Goal: Task Accomplishment & Management: Use online tool/utility

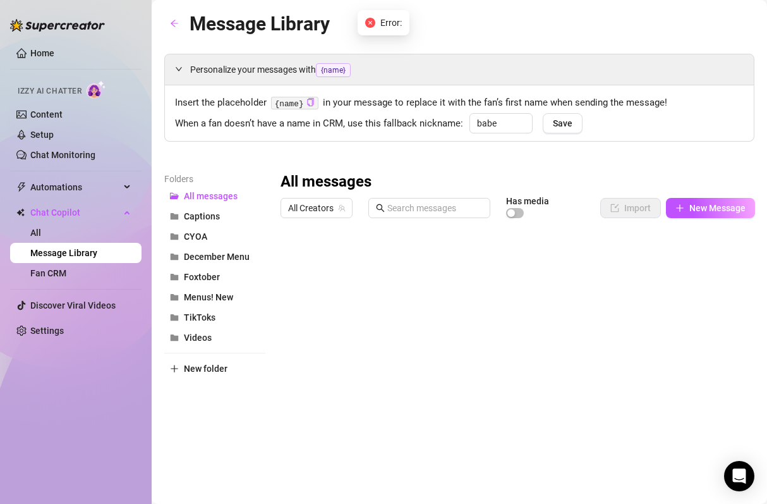
click at [423, 203] on input "text" at bounding box center [435, 208] width 95 height 14
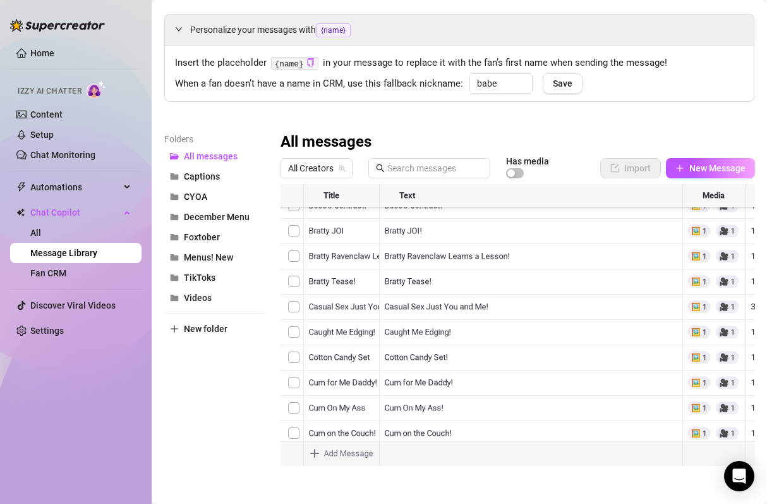
scroll to position [6768, 0]
click at [296, 303] on div at bounding box center [518, 325] width 475 height 282
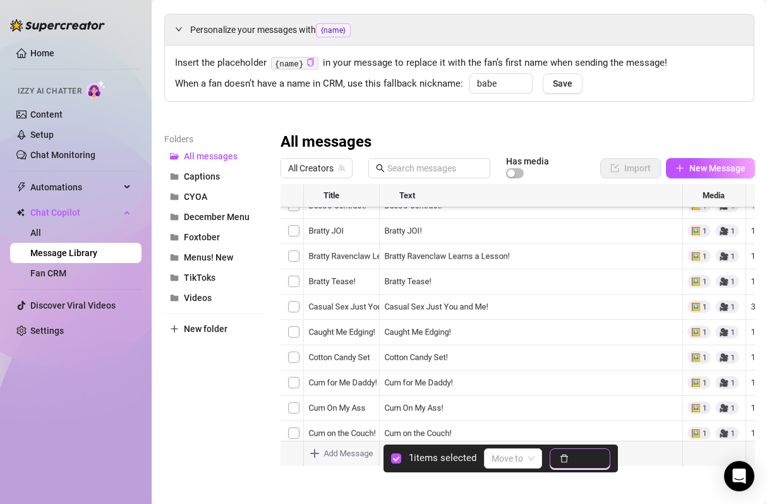
click at [571, 461] on button "Delete" at bounding box center [580, 458] width 61 height 20
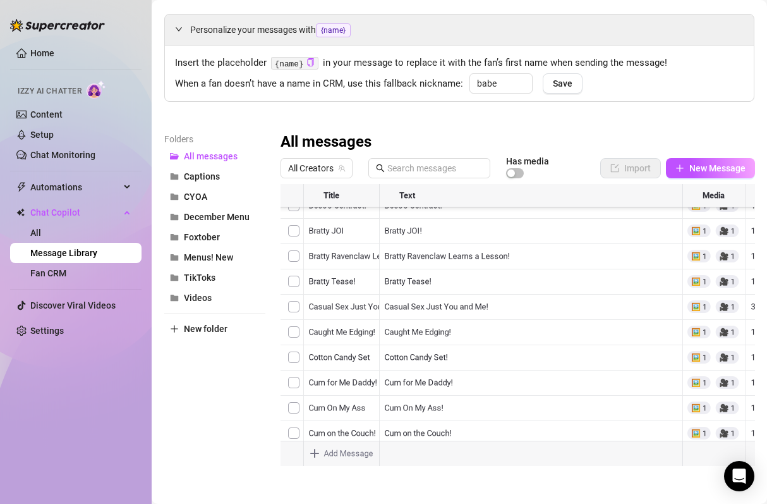
scroll to position [6011, 0]
click at [291, 327] on div at bounding box center [518, 325] width 475 height 282
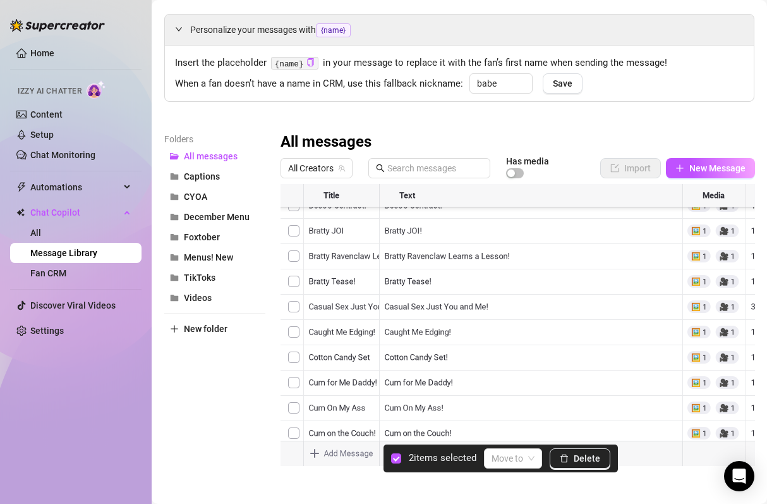
click at [294, 302] on div at bounding box center [518, 325] width 475 height 282
click at [587, 459] on span "Delete" at bounding box center [587, 458] width 27 height 10
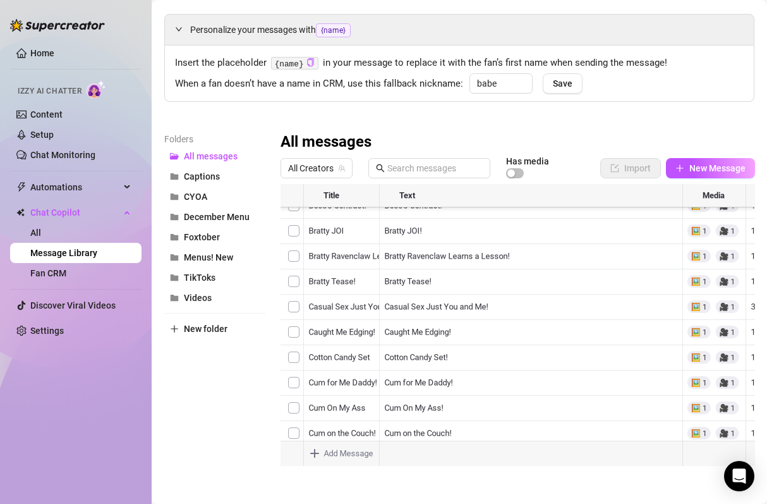
scroll to position [5721, 0]
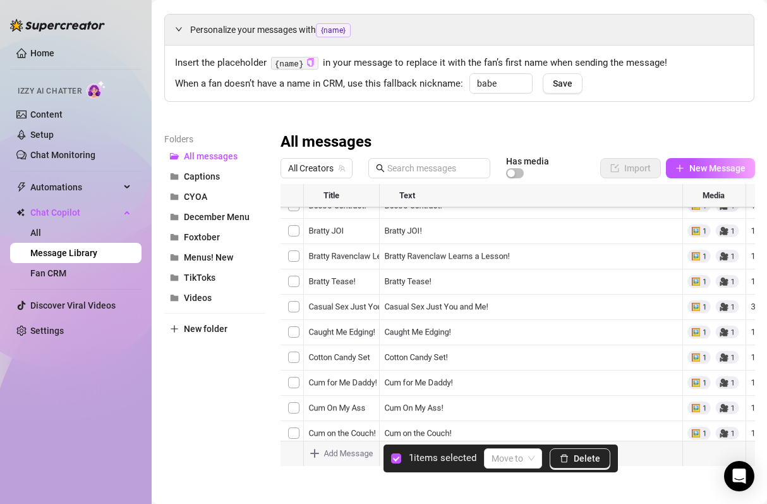
click at [292, 418] on div at bounding box center [518, 325] width 475 height 282
click at [295, 390] on div at bounding box center [518, 325] width 475 height 282
click at [292, 364] on div at bounding box center [518, 325] width 475 height 282
click at [296, 339] on div at bounding box center [518, 325] width 475 height 282
click at [582, 458] on span "Delete" at bounding box center [587, 458] width 27 height 10
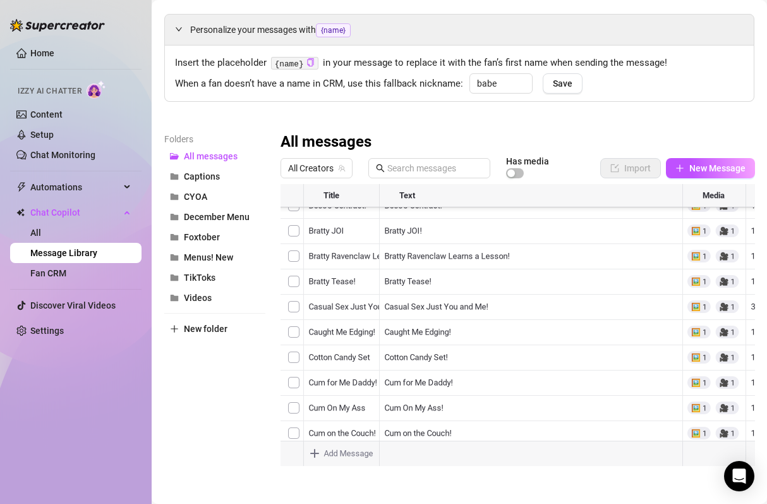
scroll to position [5689, 0]
click at [504, 342] on div at bounding box center [518, 325] width 475 height 282
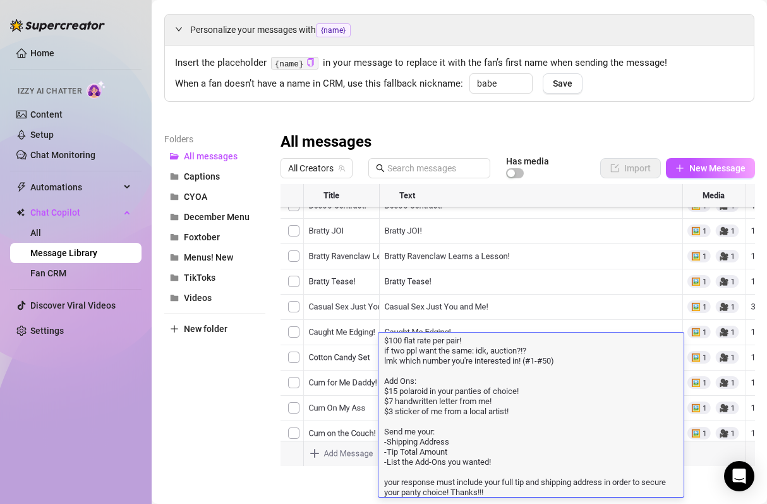
scroll to position [0, 0]
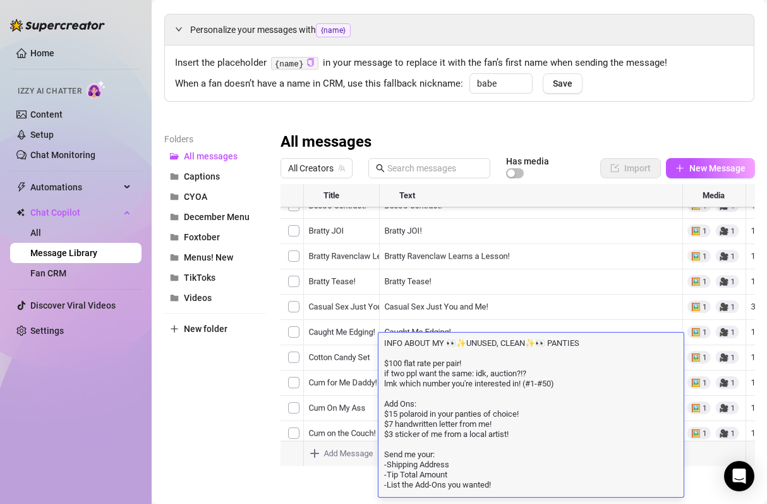
click at [529, 283] on div at bounding box center [518, 325] width 475 height 282
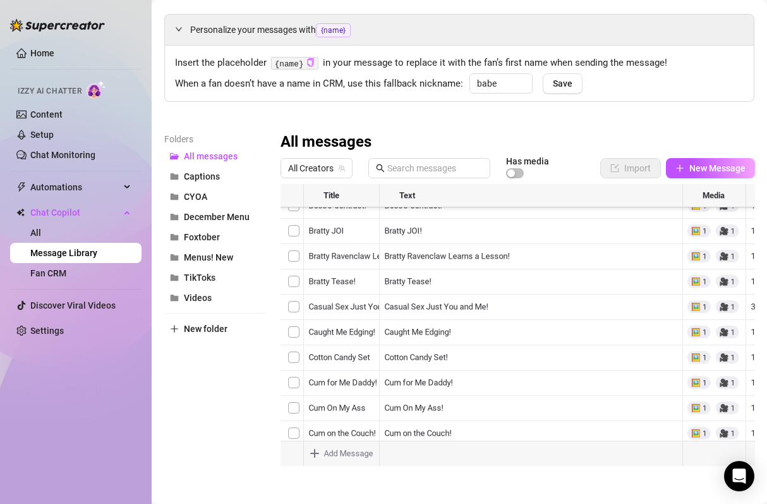
scroll to position [5540, 0]
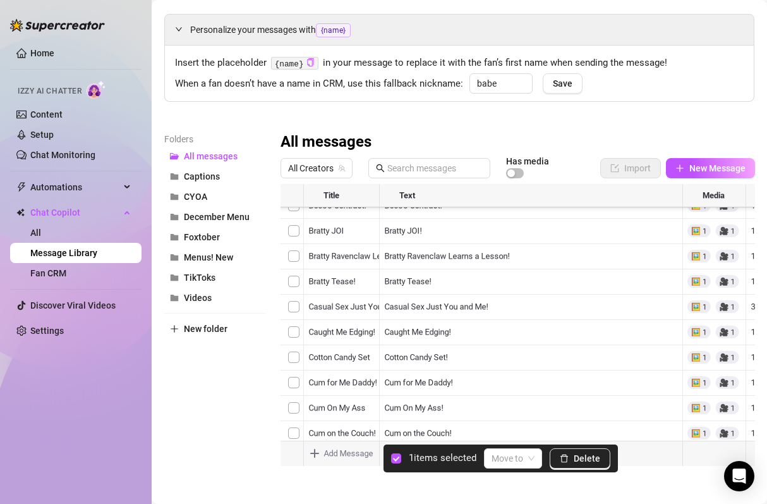
click at [291, 291] on div at bounding box center [518, 325] width 475 height 282
click at [585, 460] on span "Delete" at bounding box center [587, 458] width 27 height 10
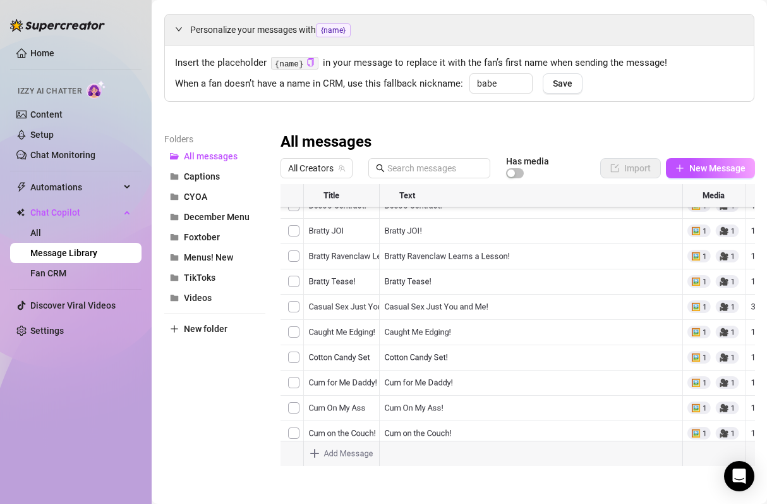
scroll to position [5411, 0]
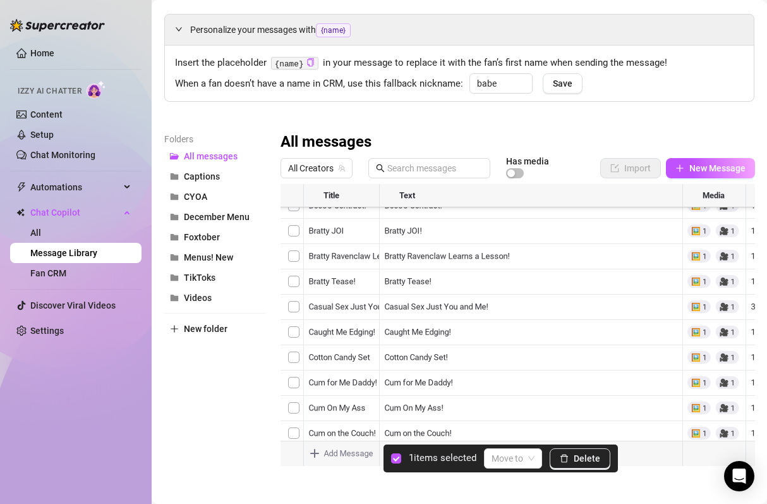
click at [294, 295] on div at bounding box center [518, 325] width 475 height 282
click at [590, 460] on span "Delete" at bounding box center [587, 458] width 27 height 10
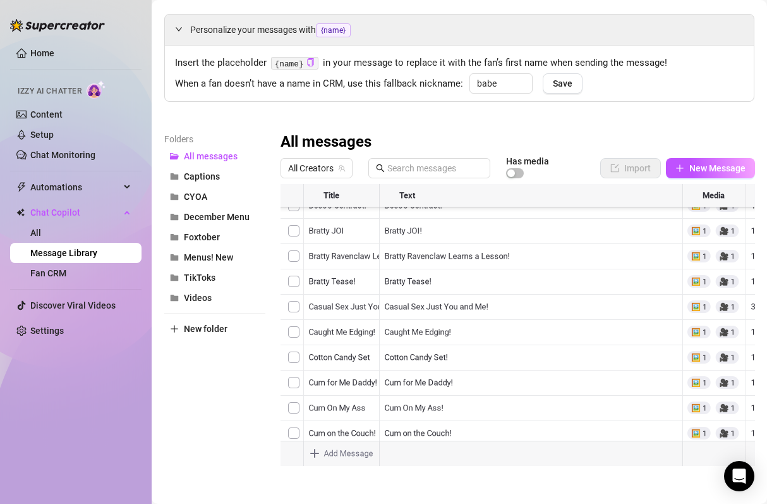
scroll to position [5244, 0]
click at [296, 381] on div at bounding box center [518, 325] width 475 height 282
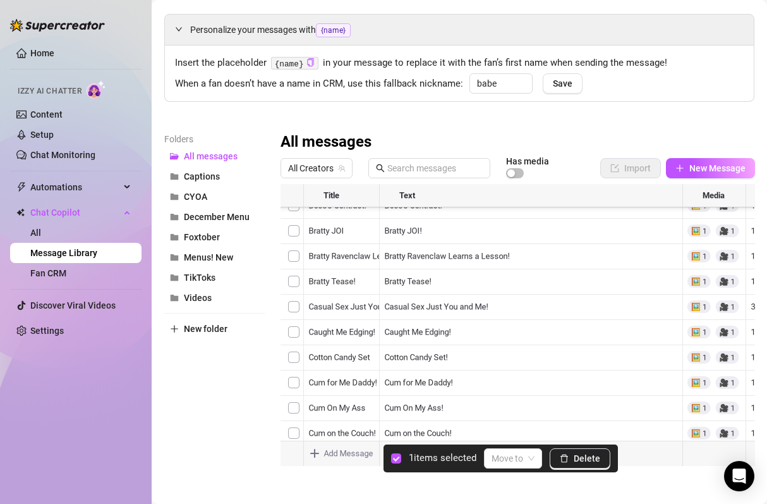
click at [292, 288] on div at bounding box center [518, 325] width 475 height 282
click at [579, 459] on span "Delete" at bounding box center [587, 458] width 27 height 10
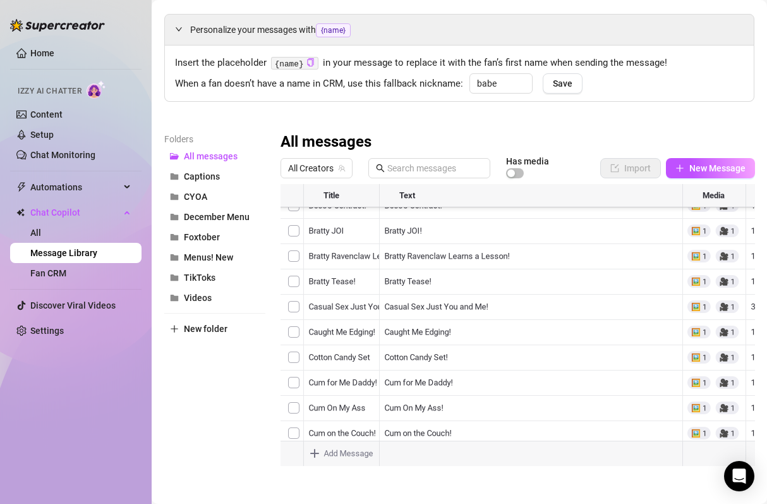
scroll to position [5020, 0]
click at [292, 305] on div at bounding box center [518, 325] width 475 height 282
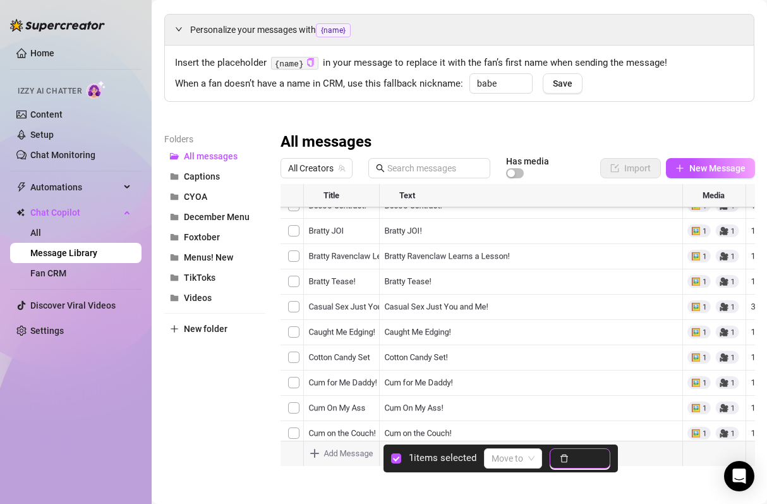
click at [572, 461] on button "Delete" at bounding box center [580, 458] width 61 height 20
click at [292, 254] on div at bounding box center [518, 325] width 475 height 282
click at [577, 456] on span "Delete" at bounding box center [587, 458] width 27 height 10
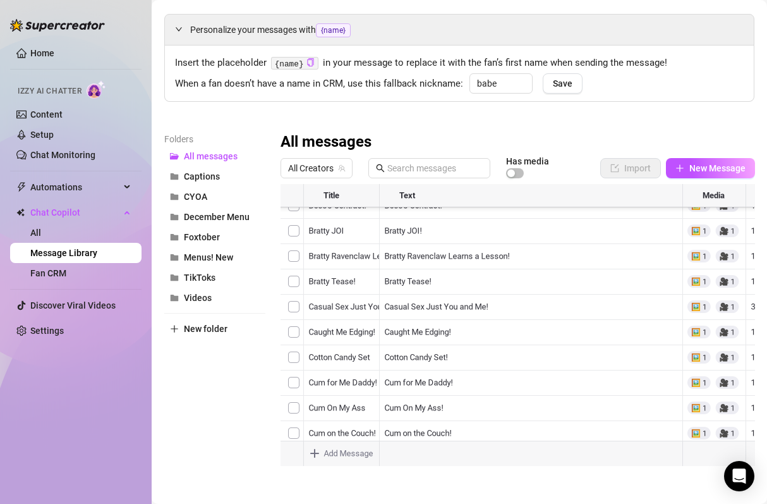
scroll to position [4832, 0]
click at [293, 260] on div at bounding box center [518, 325] width 475 height 282
click at [294, 270] on div at bounding box center [518, 325] width 475 height 282
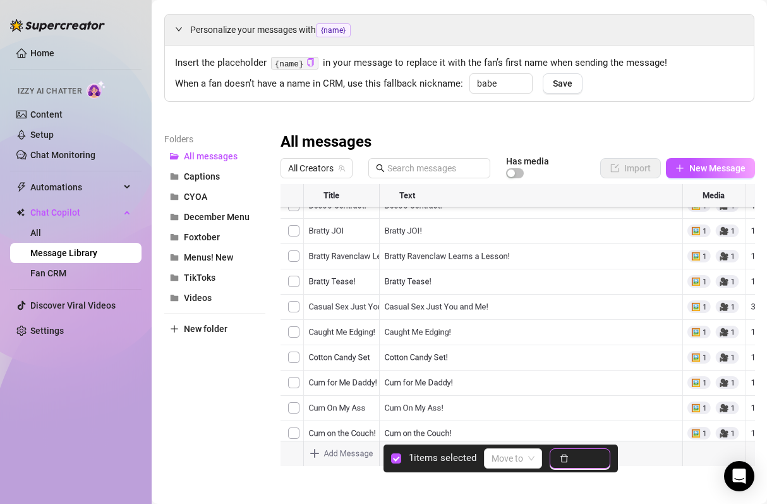
click at [587, 458] on span "Delete" at bounding box center [587, 458] width 27 height 10
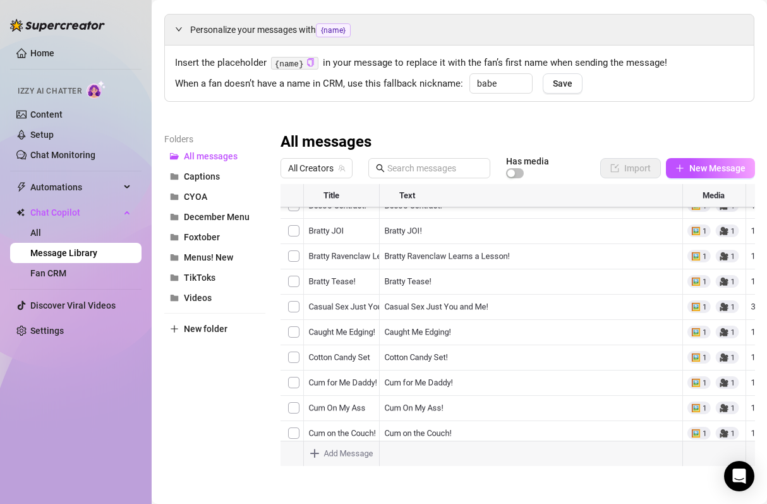
scroll to position [4444, 0]
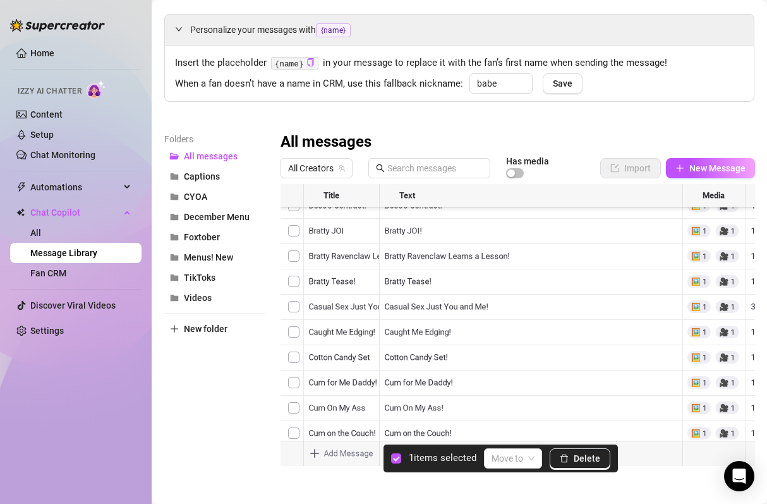
click at [291, 303] on div at bounding box center [518, 325] width 475 height 282
click at [589, 463] on button "Delete" at bounding box center [580, 458] width 61 height 20
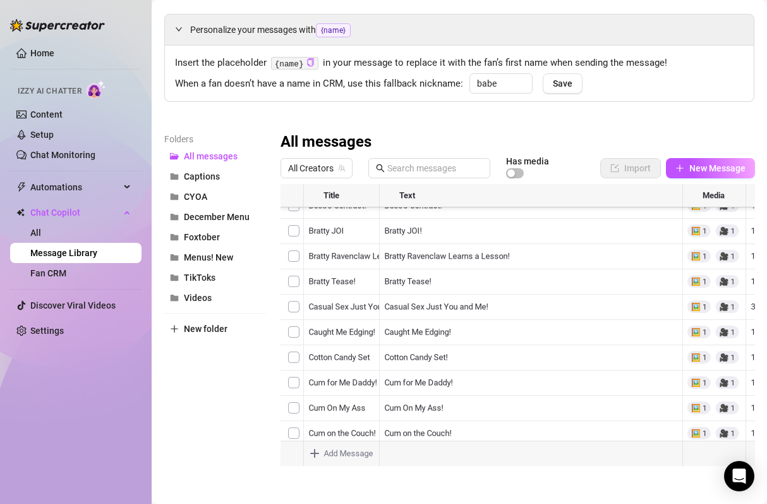
scroll to position [3969, 0]
click at [293, 396] on div at bounding box center [518, 325] width 475 height 282
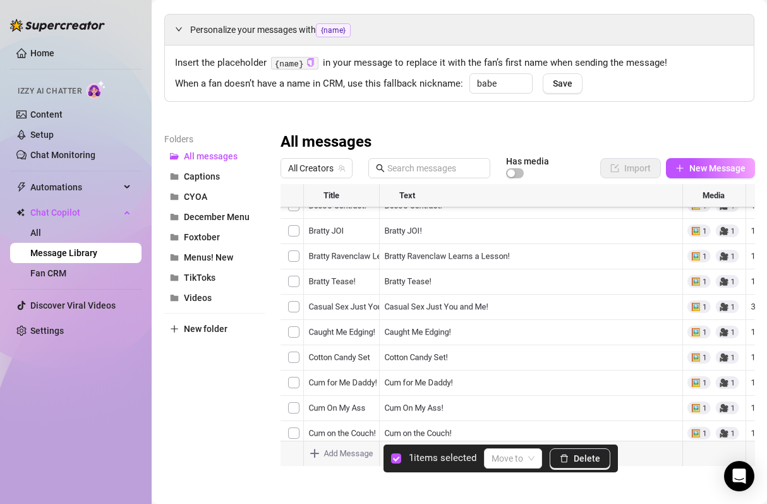
click at [293, 370] on div at bounding box center [518, 325] width 475 height 282
click at [298, 345] on div at bounding box center [518, 325] width 475 height 282
click at [298, 319] on div at bounding box center [518, 325] width 475 height 282
click at [587, 461] on span "Delete" at bounding box center [587, 458] width 27 height 10
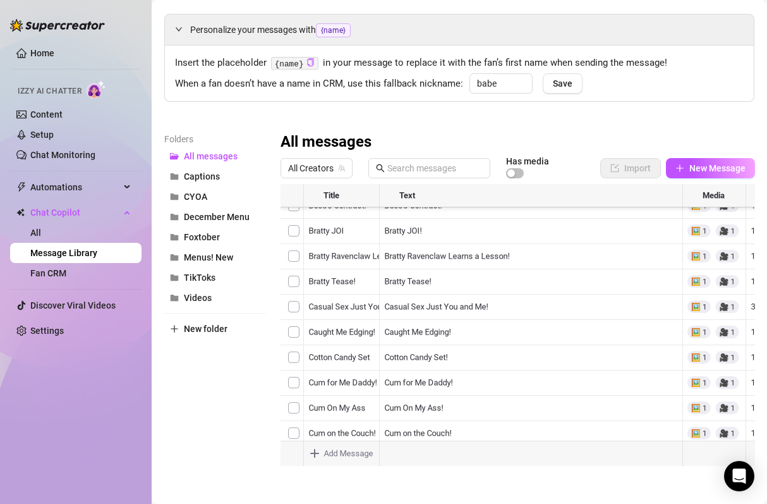
scroll to position [3842, 0]
click at [440, 319] on div at bounding box center [518, 325] width 475 height 282
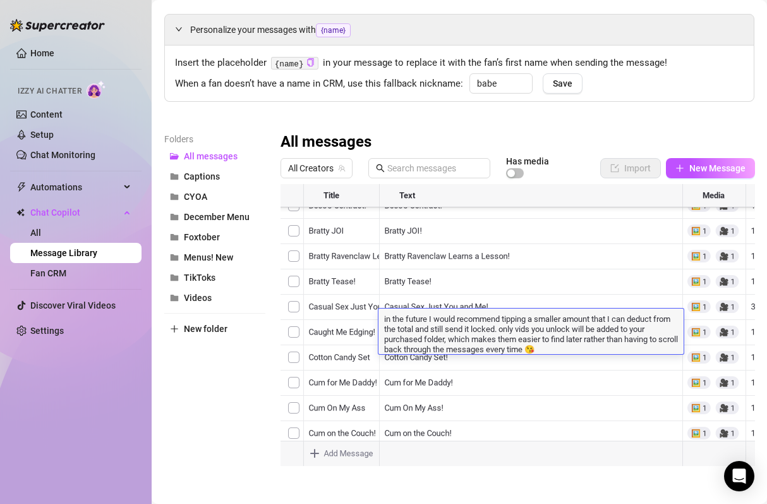
click at [522, 401] on div at bounding box center [518, 325] width 475 height 282
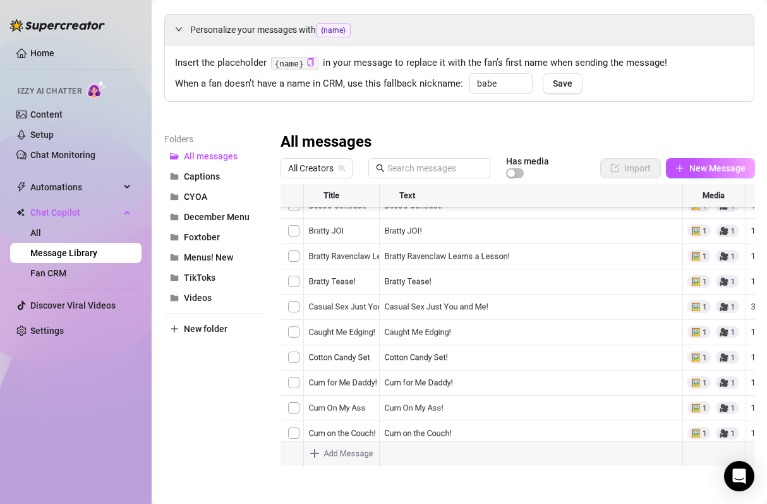
scroll to position [3877, 0]
click at [391, 362] on div at bounding box center [518, 325] width 475 height 282
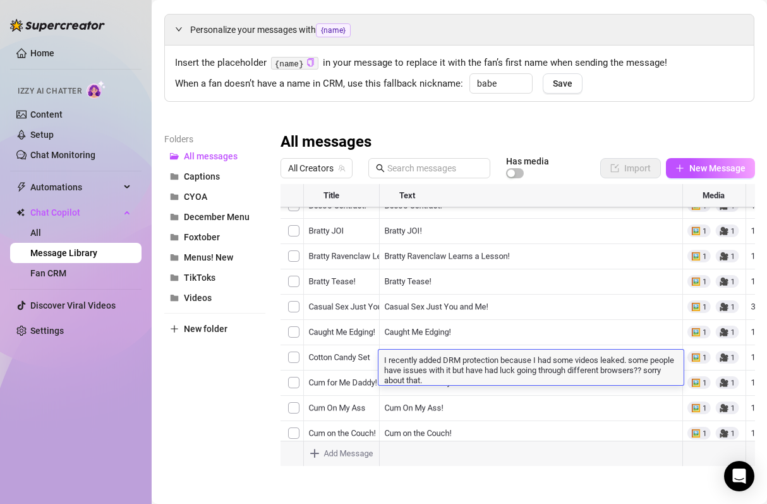
click at [418, 302] on div at bounding box center [518, 325] width 475 height 282
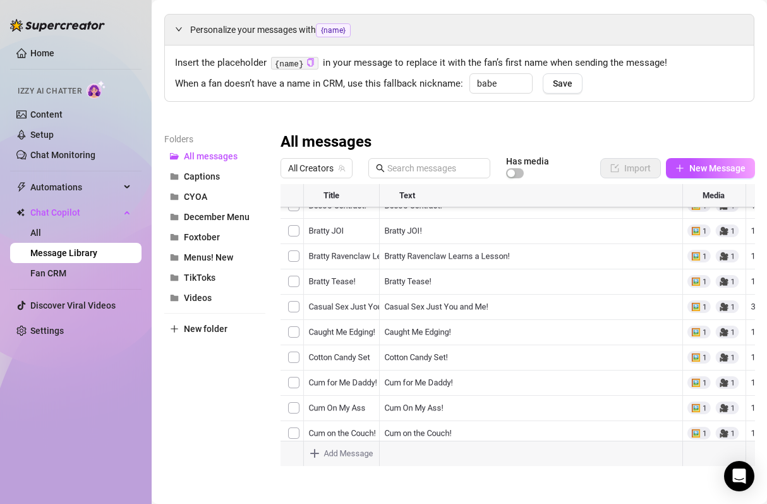
scroll to position [2985, 0]
click at [442, 268] on div at bounding box center [518, 325] width 475 height 282
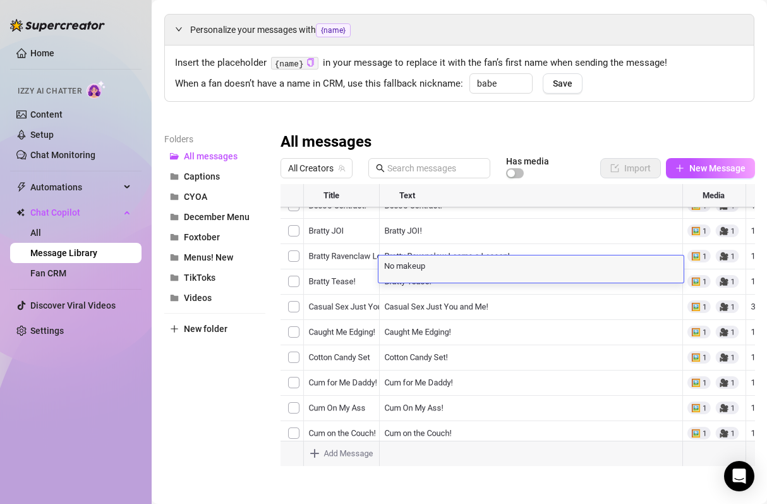
scroll to position [0, 0]
click at [443, 266] on textarea "No makeup" at bounding box center [531, 264] width 305 height 11
type textarea "No makeup!"
click at [395, 271] on div "No makeup! No makeup!" at bounding box center [531, 268] width 305 height 27
click at [389, 264] on textarea "No makeup!" at bounding box center [531, 264] width 305 height 11
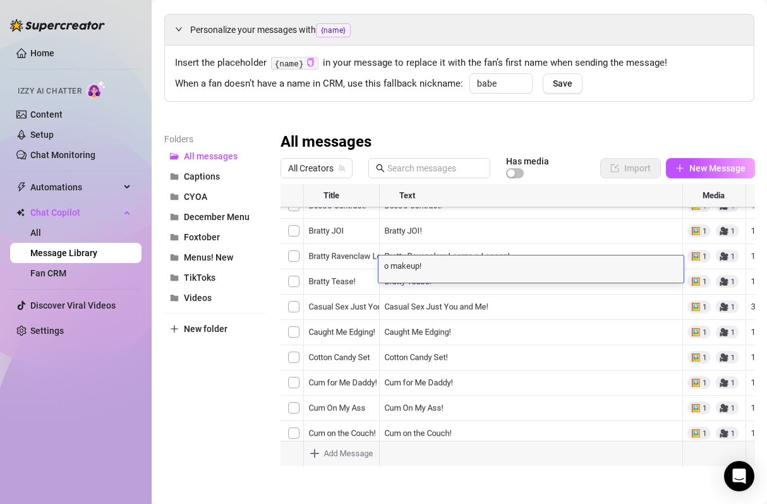
type textarea "no makeup!"
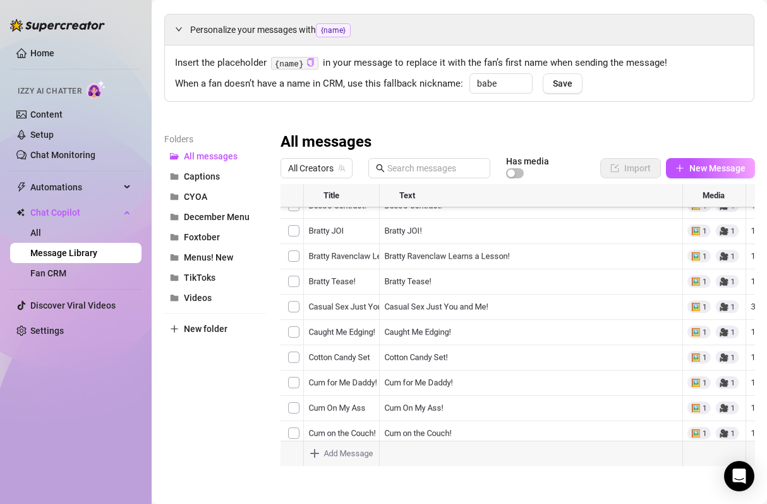
click at [415, 290] on div at bounding box center [518, 325] width 475 height 282
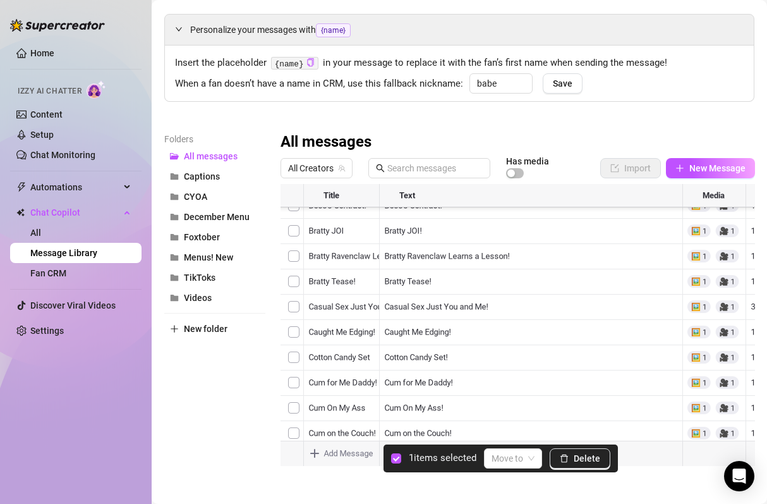
click at [297, 376] on div at bounding box center [518, 325] width 475 height 282
click at [583, 463] on span "Delete" at bounding box center [587, 458] width 27 height 10
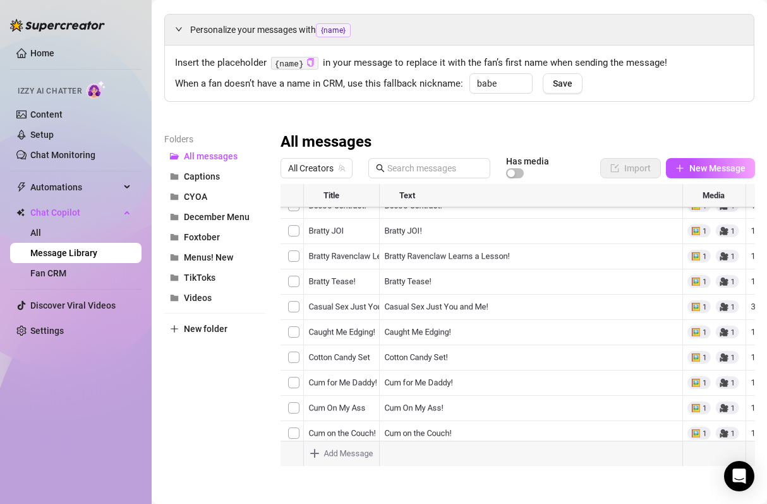
scroll to position [1830, 0]
click at [557, 384] on div at bounding box center [518, 325] width 475 height 282
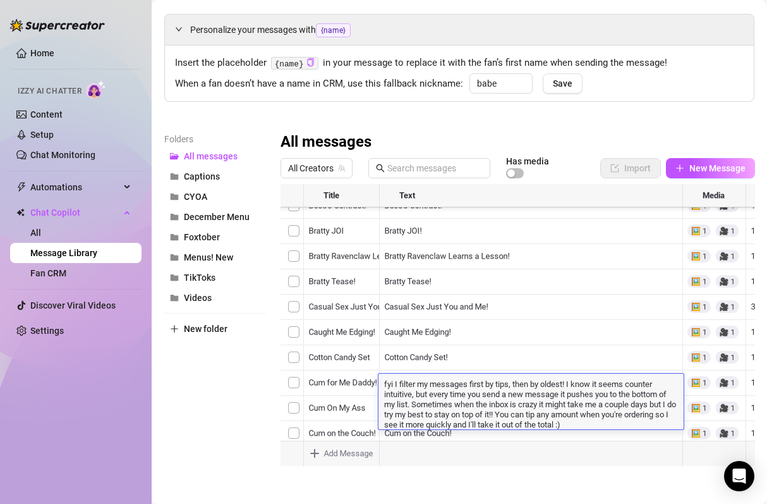
click at [422, 399] on textarea "fyi I filter my messages first by tips, then by oldest! I know it seems counter…" at bounding box center [531, 403] width 305 height 52
click at [416, 401] on textarea "fyi I filter my messages first by tips, then by oldest! I know it seems counter…" at bounding box center [531, 403] width 305 height 52
click at [522, 418] on textarea "fyi I filter my messages first by tips, then by oldest! I know it seems counter…" at bounding box center [531, 403] width 305 height 52
click at [515, 415] on textarea "fyi I filter my messages first by tips, then by oldest! I know it seems counter…" at bounding box center [531, 403] width 305 height 52
type textarea "fyi I filter my messages first by tips, then by oldest! I know it seems counter…"
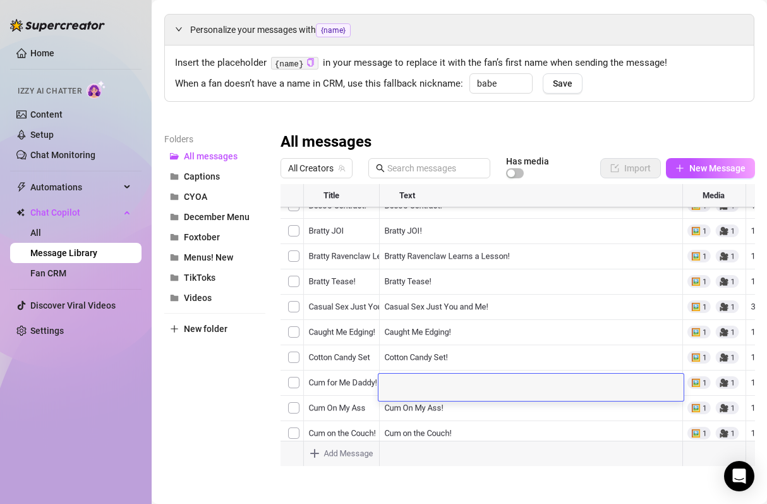
scroll to position [0, 0]
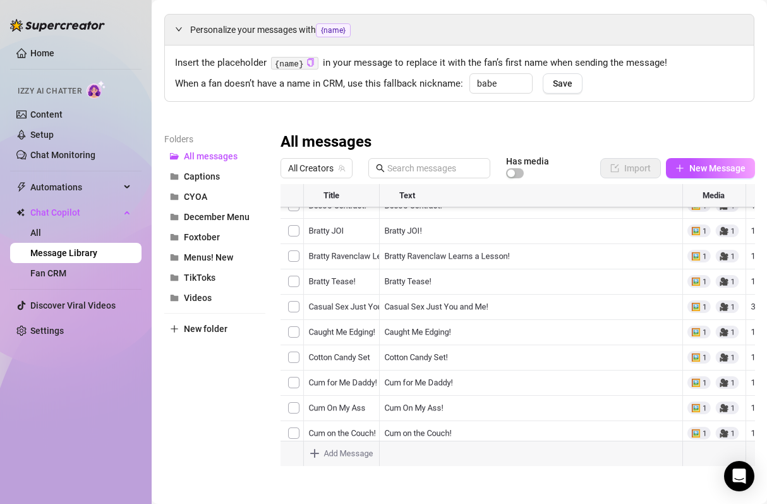
click at [412, 353] on div at bounding box center [518, 325] width 475 height 282
click at [472, 393] on div at bounding box center [518, 325] width 475 height 282
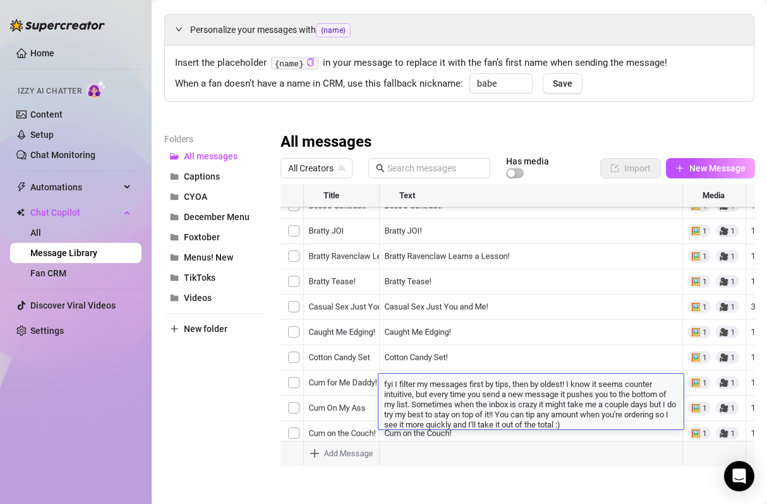
click at [553, 403] on textarea "fyi I filter my messages first by tips, then by oldest! I know it seems counter…" at bounding box center [531, 403] width 305 height 52
click at [514, 413] on textarea "fyi I filter my messages first by tips, then by oldest! I know it seems counter…" at bounding box center [531, 403] width 305 height 52
click at [417, 406] on textarea "fyi I filter my messages first by tips, then by oldest! I know it seems counter…" at bounding box center [531, 403] width 305 height 52
type textarea "fyi I filter my messages first by tips, then by oldest! I know it seems counter…"
click at [516, 391] on textarea "fyi I filter my messages first by tips, then by oldest! I know it seems counter…" at bounding box center [531, 403] width 305 height 52
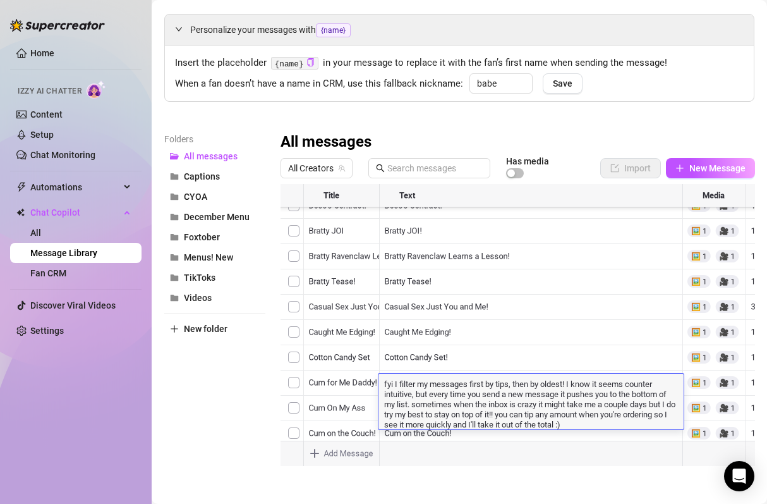
click at [542, 357] on div at bounding box center [518, 325] width 475 height 282
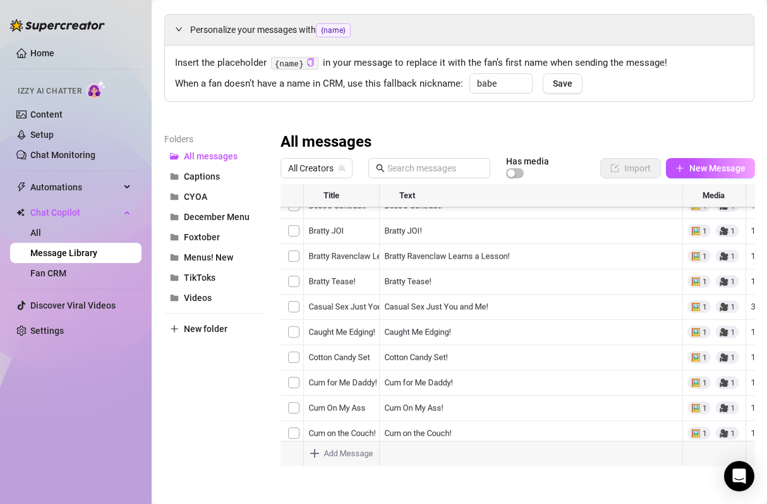
scroll to position [841, 0]
click at [446, 364] on div at bounding box center [518, 325] width 475 height 282
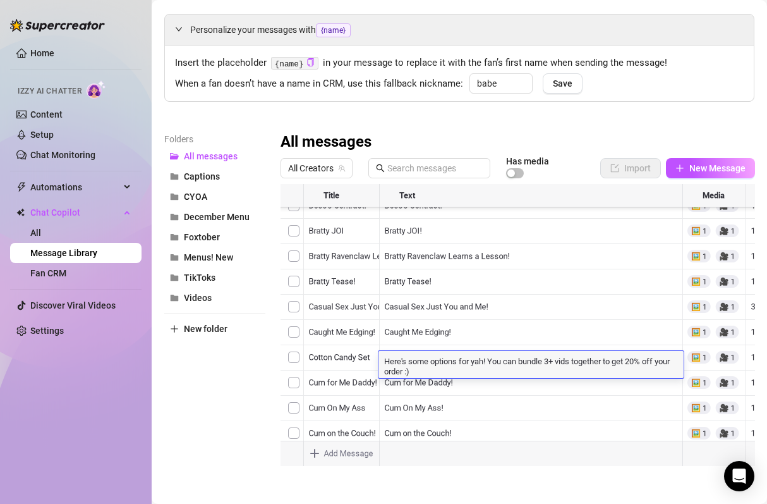
click at [436, 369] on textarea "Here's some options for yah! You can bundle 3+ vids together to get 20% off you…" at bounding box center [531, 365] width 305 height 21
click at [388, 362] on textarea "Here's some options for yah! You can bundle 3+ vids together to get 20% off you…" at bounding box center [531, 365] width 305 height 21
type textarea "here's some options for yah! You can bundle 3+ vids together to get 20% off you…"
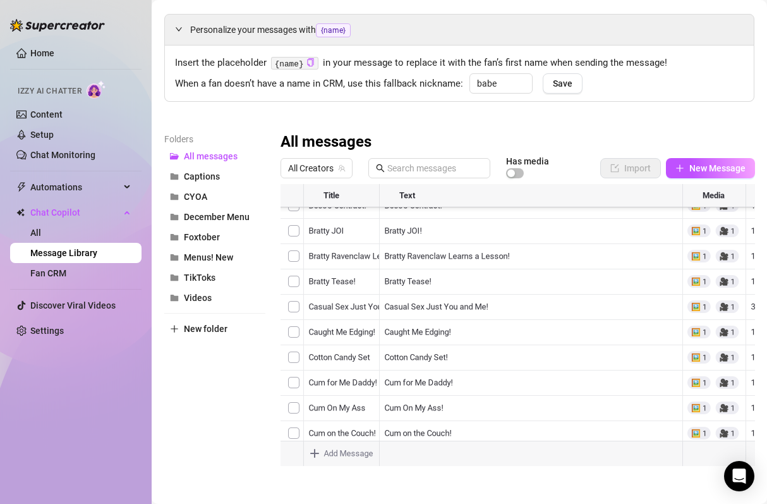
click at [424, 389] on div at bounding box center [518, 325] width 475 height 282
click at [451, 384] on div at bounding box center [518, 325] width 475 height 282
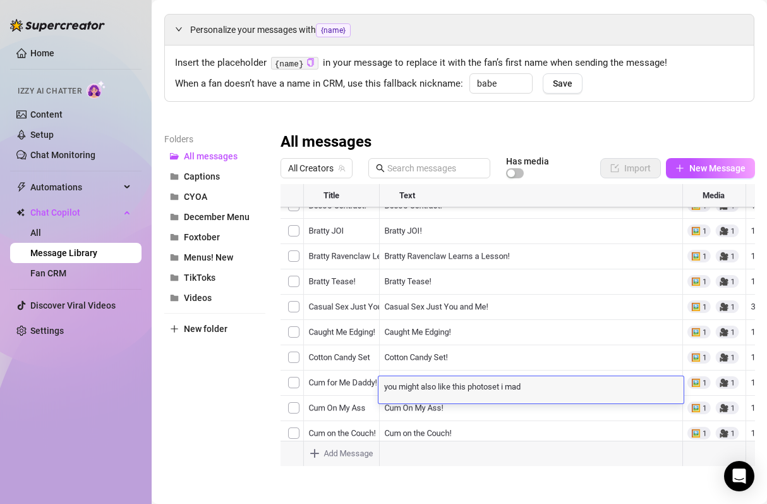
type textarea "you might also like this photoset i [GEOGRAPHIC_DATA]"
click at [494, 334] on div at bounding box center [518, 325] width 475 height 282
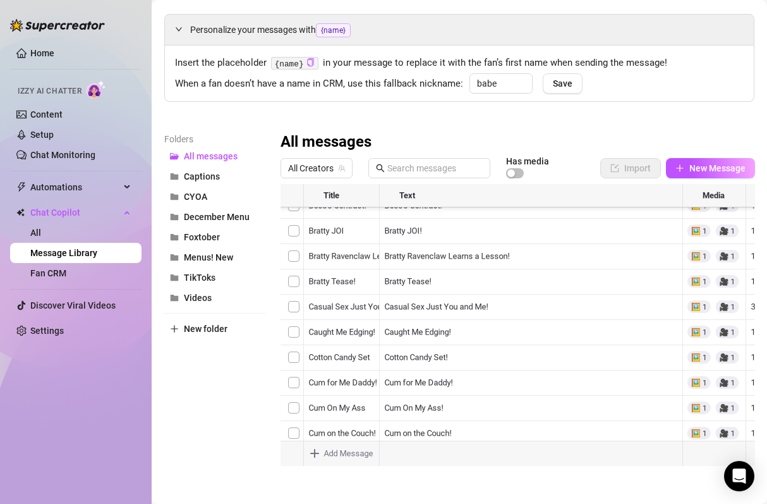
click at [498, 315] on div at bounding box center [518, 325] width 475 height 282
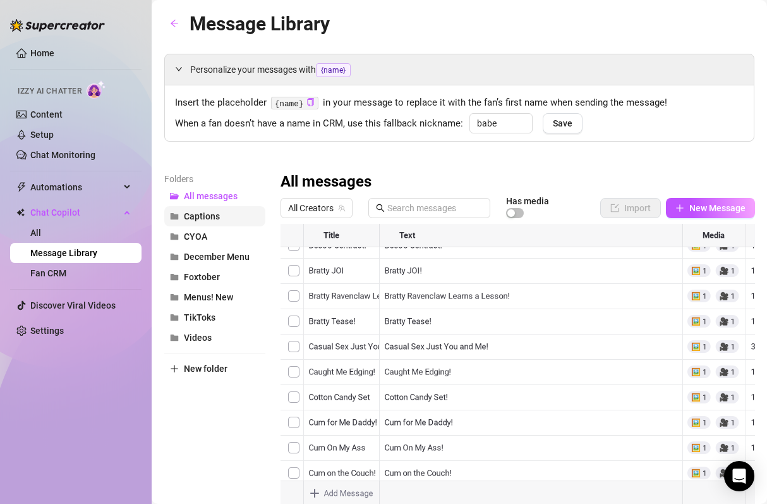
click at [204, 216] on span "Captions" at bounding box center [202, 216] width 36 height 10
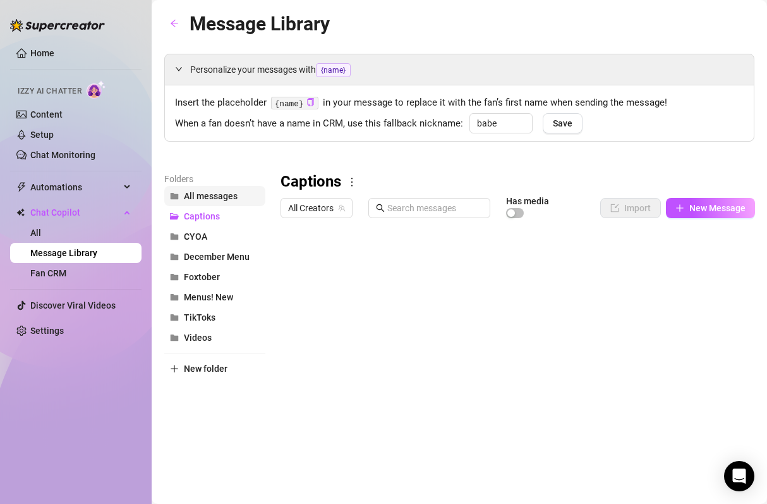
click at [217, 191] on span "All messages" at bounding box center [211, 196] width 54 height 10
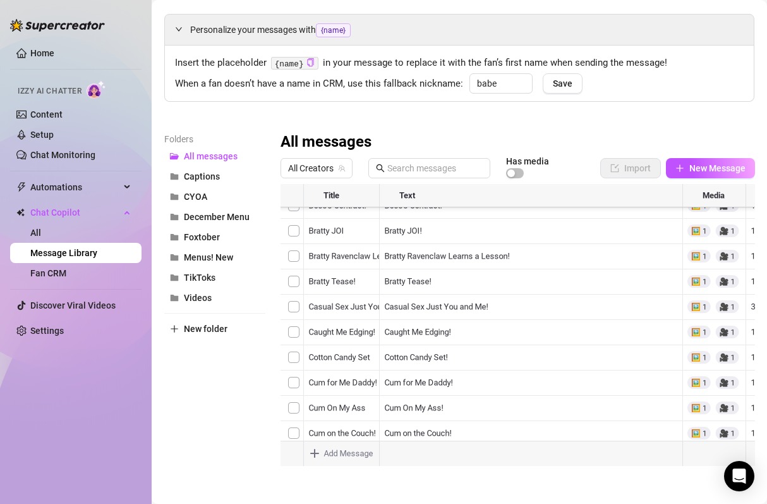
scroll to position [8197, 0]
click at [453, 370] on div at bounding box center [518, 325] width 475 height 282
click at [313, 317] on div at bounding box center [518, 325] width 475 height 282
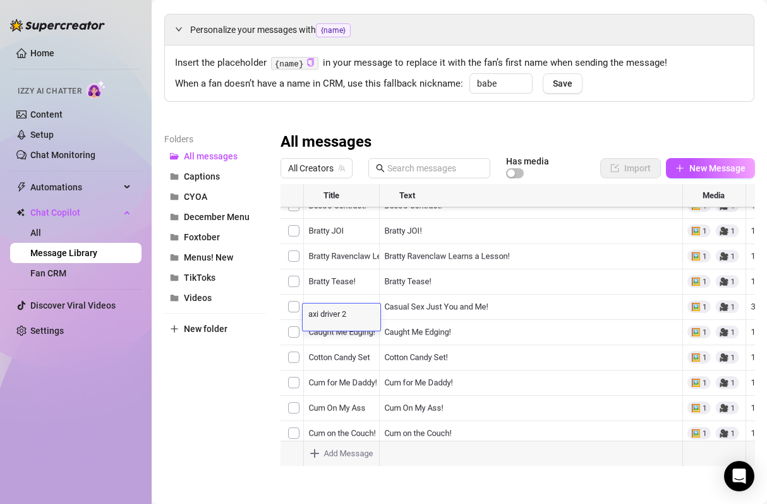
scroll to position [0, 0]
click at [309, 314] on textarea "axi driver 2" at bounding box center [342, 312] width 78 height 11
type textarea "taxi driver 2"
click at [322, 280] on div at bounding box center [518, 325] width 475 height 282
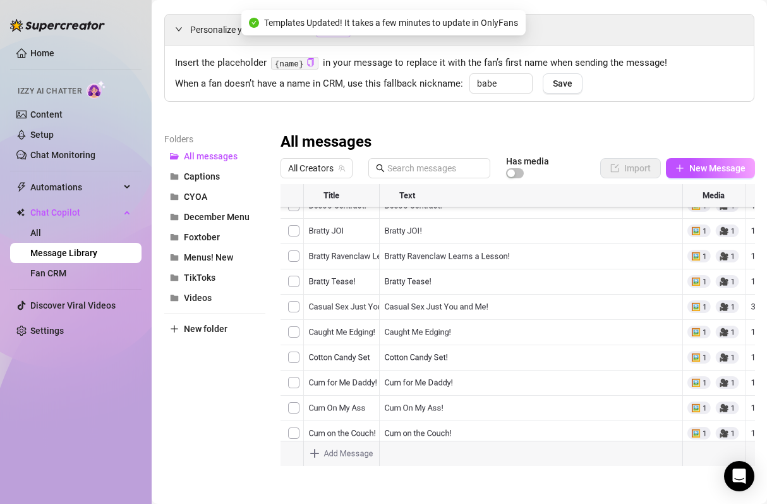
scroll to position [8087, 0]
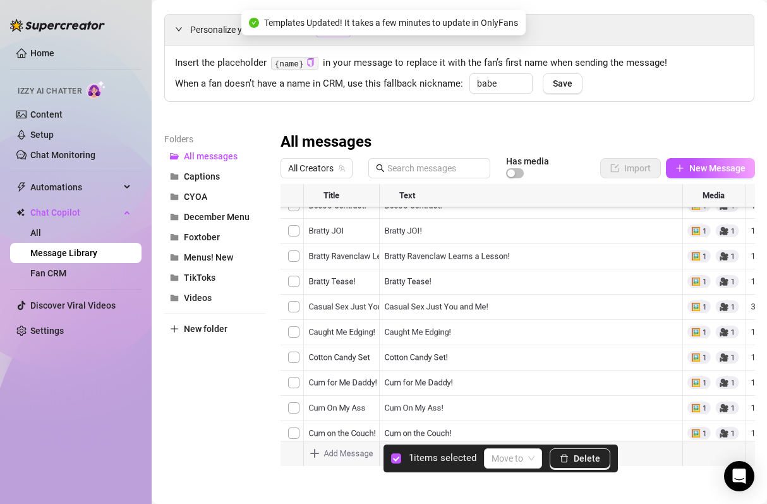
click at [297, 351] on div at bounding box center [518, 325] width 475 height 282
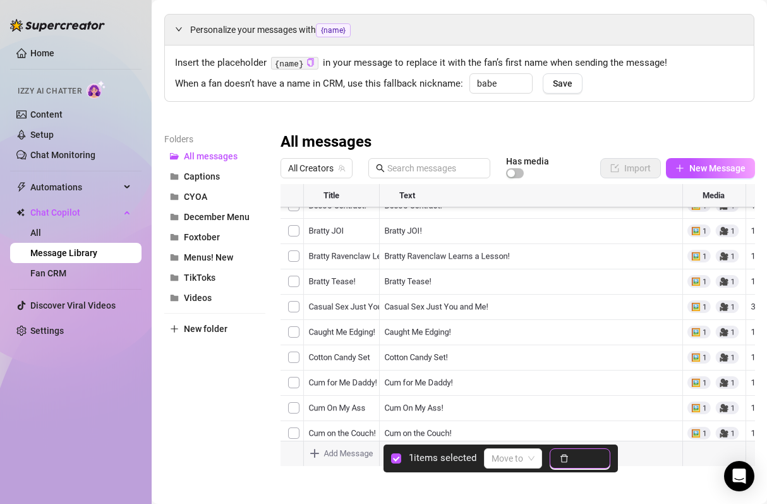
click at [590, 458] on span "Delete" at bounding box center [587, 458] width 27 height 10
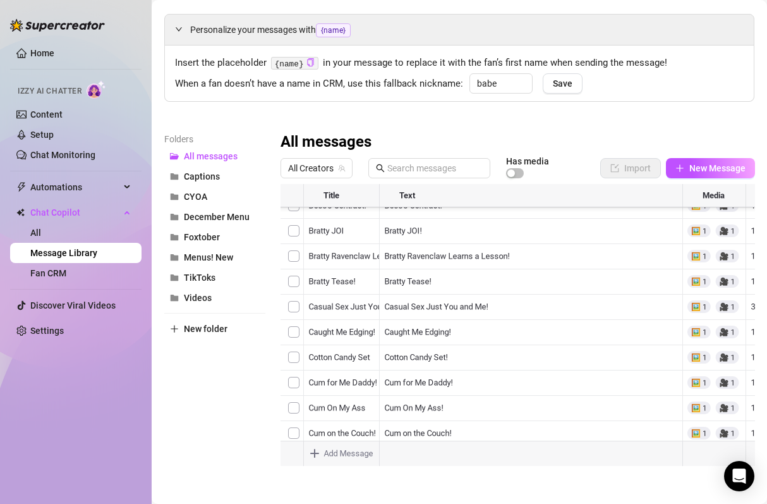
scroll to position [7331, 0]
click at [296, 246] on div at bounding box center [518, 325] width 475 height 282
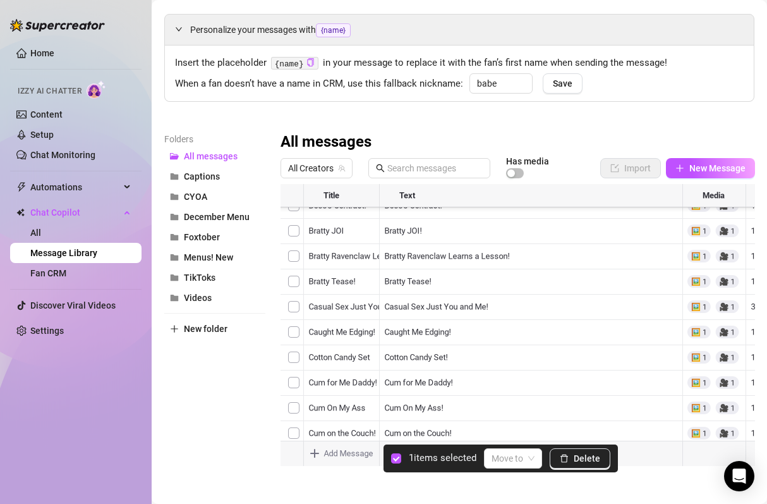
click at [555, 385] on div at bounding box center [518, 325] width 475 height 282
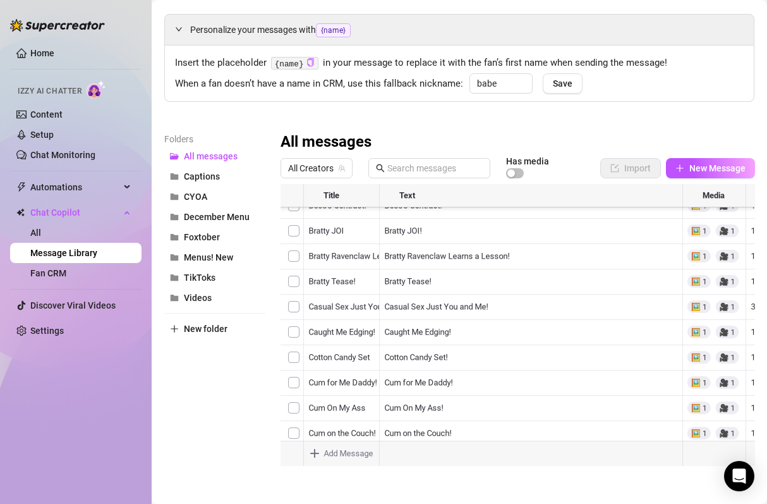
scroll to position [6963, 0]
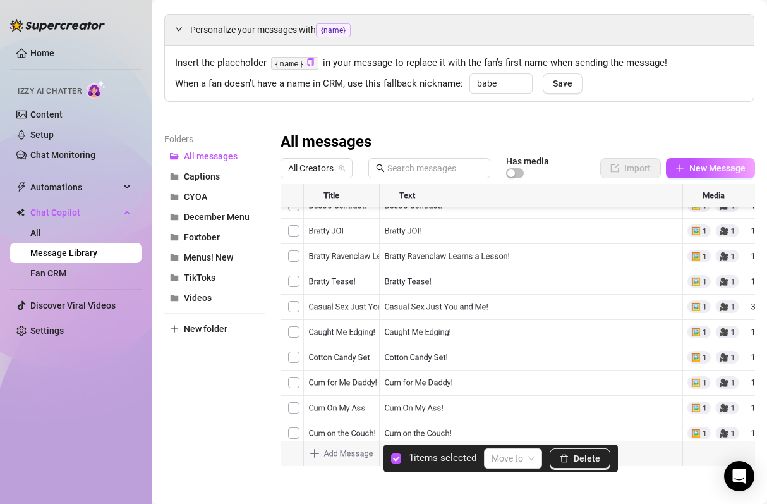
click at [295, 338] on div at bounding box center [518, 325] width 475 height 282
click at [585, 467] on button "Delete" at bounding box center [580, 458] width 61 height 20
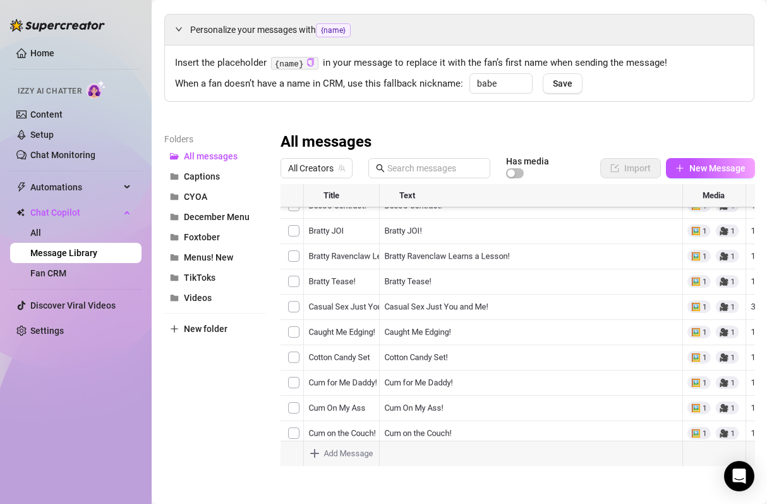
scroll to position [6419, 0]
click at [333, 398] on div at bounding box center [518, 325] width 475 height 282
click at [334, 394] on textarea "rates" at bounding box center [342, 396] width 78 height 11
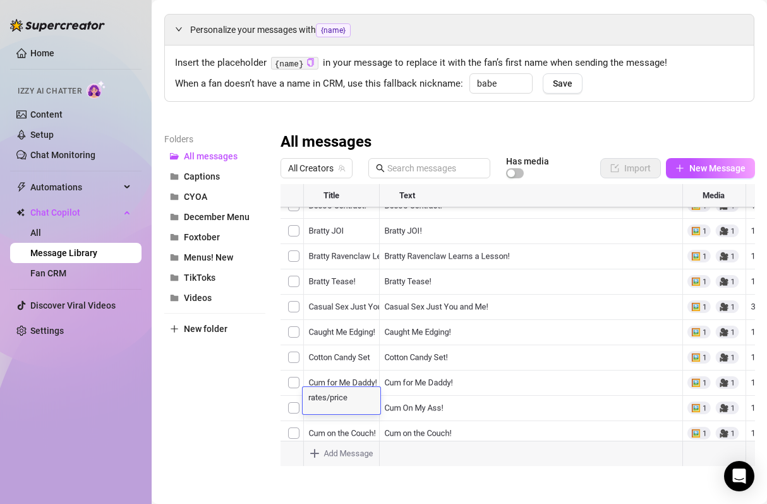
type textarea "rates/prices"
click at [511, 393] on div at bounding box center [518, 325] width 475 height 282
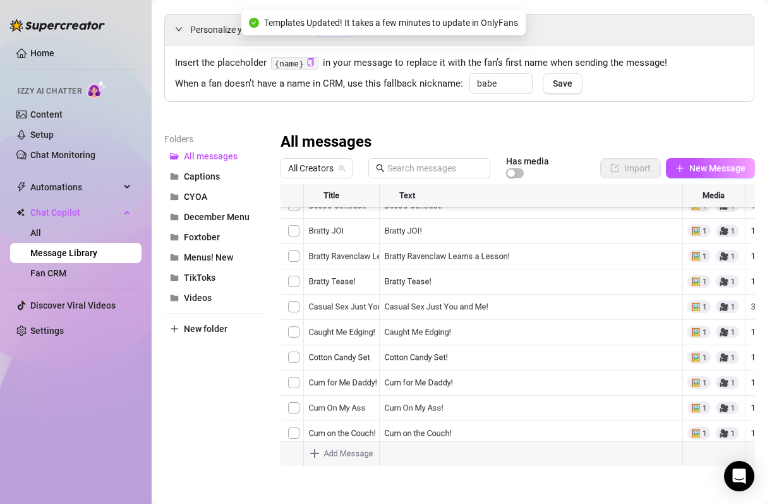
scroll to position [6365, 0]
click at [285, 303] on div at bounding box center [518, 325] width 475 height 282
click at [293, 302] on div at bounding box center [518, 325] width 475 height 282
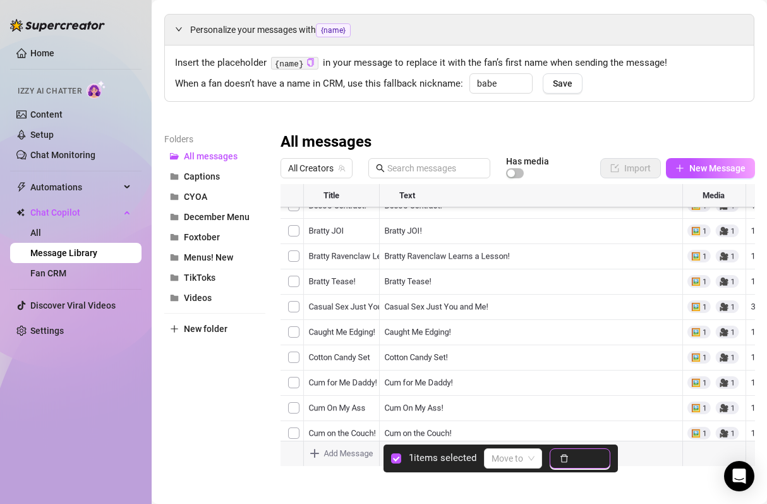
click at [581, 460] on span "Delete" at bounding box center [587, 458] width 27 height 10
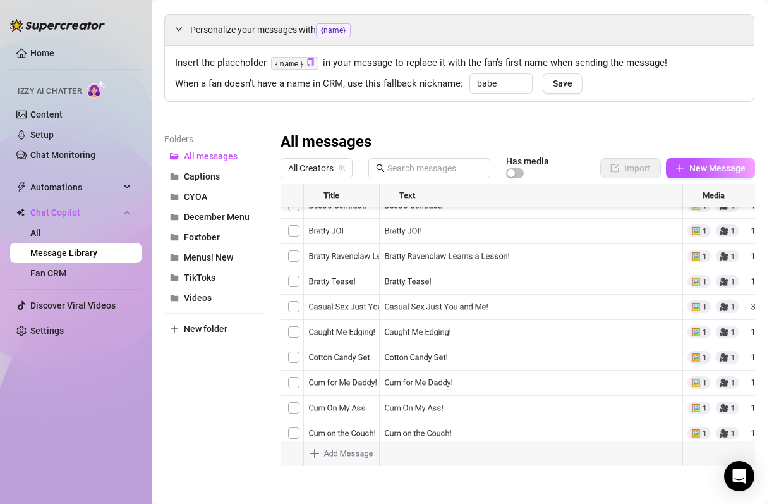
click at [482, 302] on div at bounding box center [518, 325] width 475 height 282
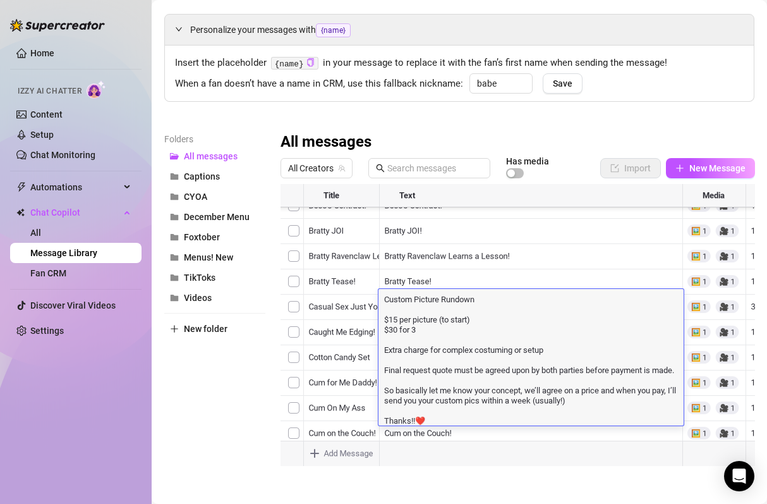
click at [497, 297] on textarea "Custom Picture Rundown $15 per picture (to start) $30 for 3 Extra charge for co…" at bounding box center [531, 359] width 305 height 133
type textarea "Custom Picture Rundown: $15 per picture (to start) $30 for 3 Extra charge for c…"
click at [341, 279] on div at bounding box center [518, 325] width 475 height 282
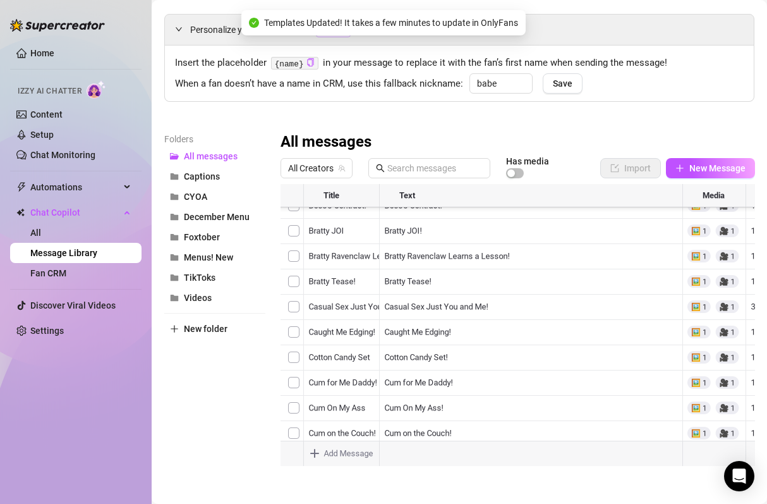
scroll to position [6326, 0]
click at [443, 313] on div at bounding box center [518, 325] width 475 height 282
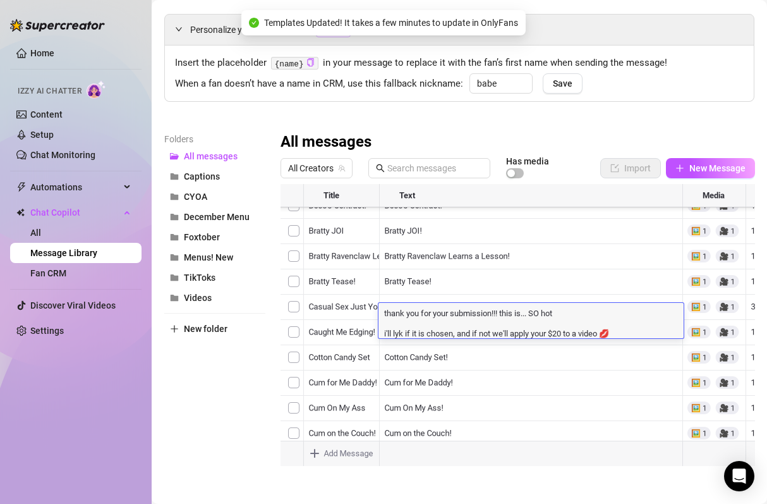
click at [428, 290] on div at bounding box center [518, 325] width 475 height 282
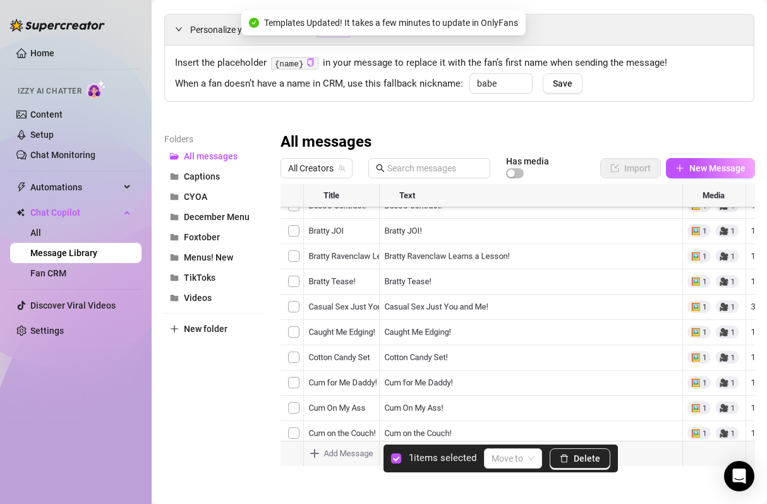
click at [295, 315] on div at bounding box center [518, 325] width 475 height 282
click at [582, 448] on button "Delete" at bounding box center [580, 458] width 61 height 20
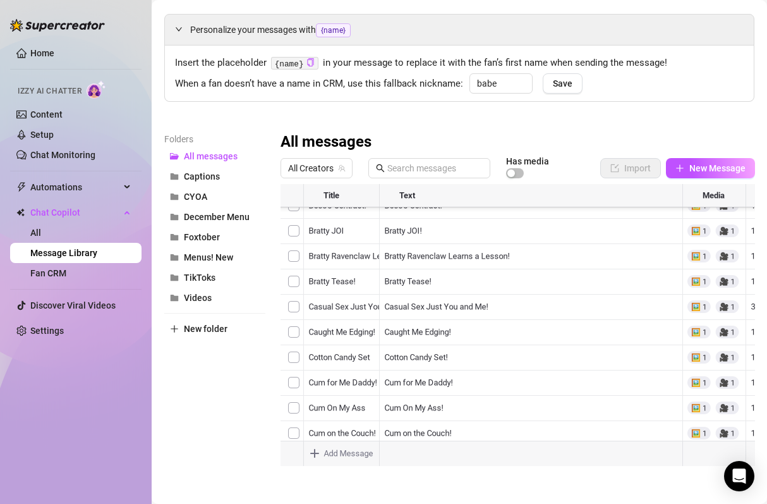
scroll to position [2972, 0]
click at [440, 389] on div at bounding box center [518, 325] width 475 height 282
click at [485, 336] on div at bounding box center [518, 325] width 475 height 282
click at [458, 338] on div at bounding box center [518, 325] width 475 height 282
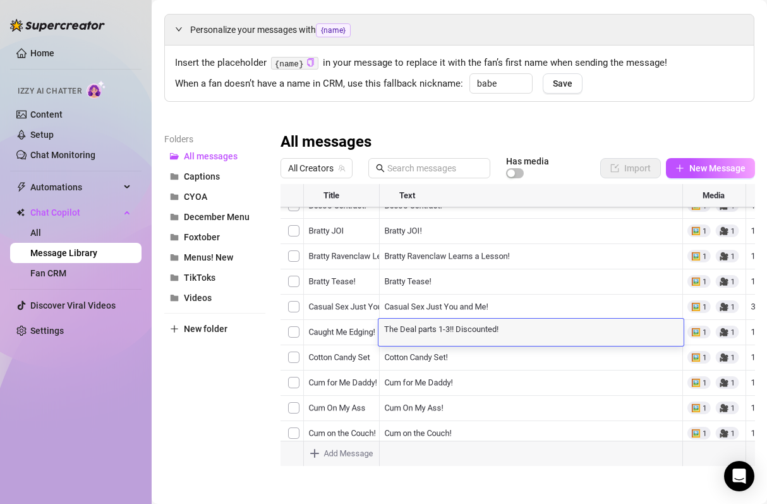
scroll to position [0, 0]
click at [460, 324] on textarea "The Deal parts 1-3!! Discounted!" at bounding box center [531, 327] width 305 height 11
click at [457, 329] on textarea "The Deal parts 1-3!! discounted!" at bounding box center [531, 327] width 305 height 11
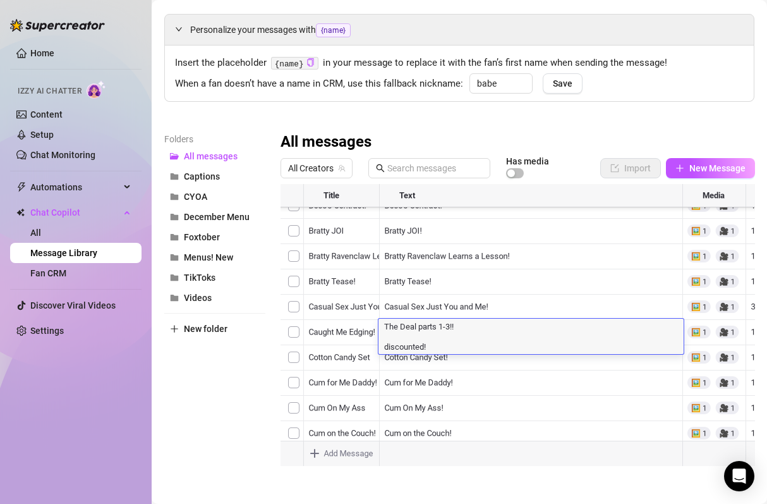
click at [454, 342] on textarea "The Deal parts 1-3!! discounted!" at bounding box center [531, 338] width 305 height 32
type textarea "The Deal parts 1-3!! discounted :)"
click at [448, 378] on div at bounding box center [518, 325] width 475 height 282
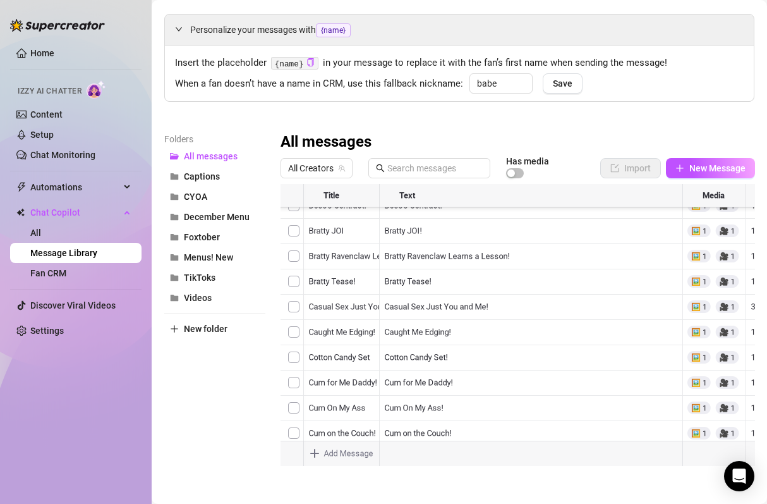
scroll to position [1106, 6]
click at [511, 400] on div at bounding box center [518, 325] width 475 height 282
click at [497, 400] on div at bounding box center [518, 325] width 475 height 282
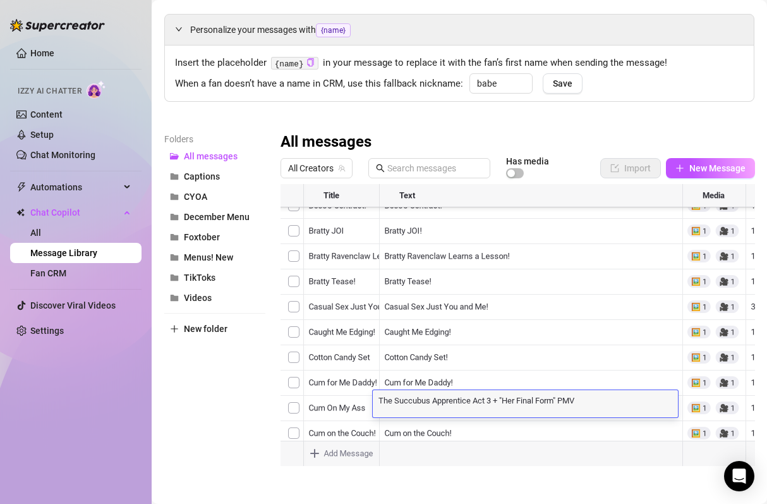
click at [497, 400] on textarea "The Succubus Apprentice Act 3 + "Her Final Form" PMV" at bounding box center [525, 399] width 305 height 11
click at [501, 400] on textarea "The Succubus Apprentice Act 3 + "Her Final Form" PMV" at bounding box center [525, 399] width 305 height 11
click at [506, 398] on textarea "The Succubus Apprentice Act 3 + "Her Final Form" PMV" at bounding box center [525, 399] width 305 height 11
click at [499, 401] on textarea "The Succubus Apprentice Act 3 + "Her Final Form" PMV" at bounding box center [525, 399] width 305 height 11
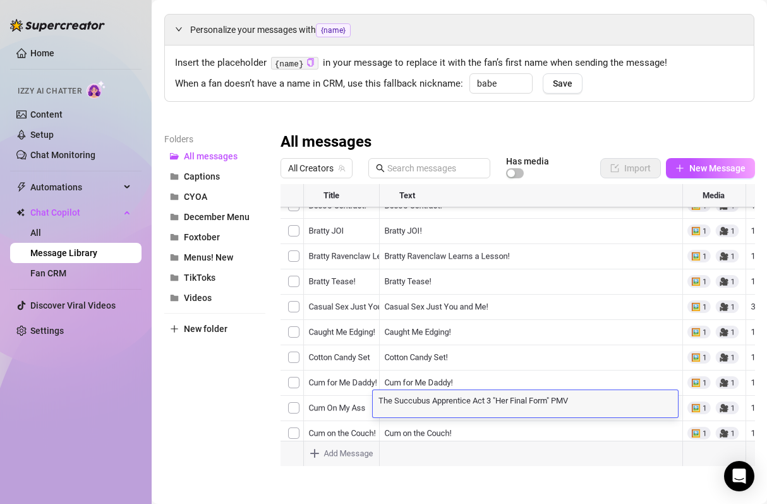
type textarea "The Succubus Apprentice Act 3, "Her Final Form" PMV"
drag, startPoint x: 583, startPoint y: 401, endPoint x: 499, endPoint y: 401, distance: 84.7
click at [499, 401] on textarea "The Succubus Apprentice Act 3, "Her Final Form" PMV" at bounding box center [525, 399] width 305 height 11
drag, startPoint x: 589, startPoint y: 398, endPoint x: 495, endPoint y: 398, distance: 93.6
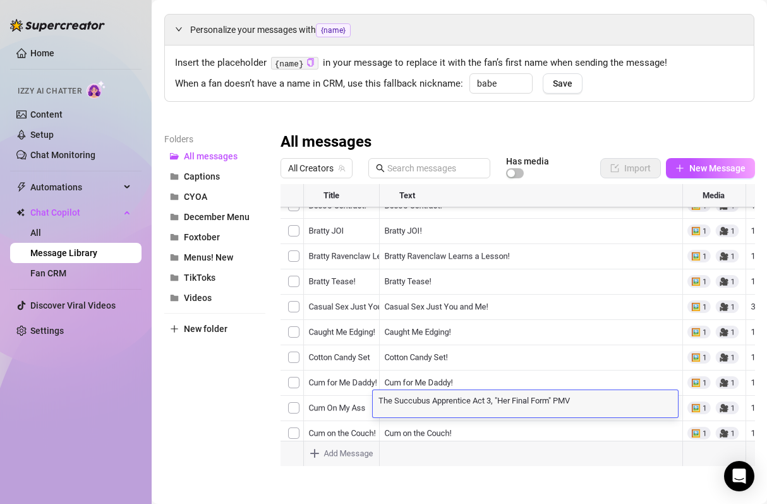
click at [495, 398] on textarea "The Succubus Apprentice Act 3, "Her Final Form" PMV" at bounding box center [525, 399] width 305 height 11
click at [568, 391] on div "The Succubus Apprentice Act 3, "Her Final Form" PMV The Succubus Apprentice Act…" at bounding box center [525, 403] width 305 height 27
click at [501, 379] on div at bounding box center [518, 325] width 475 height 282
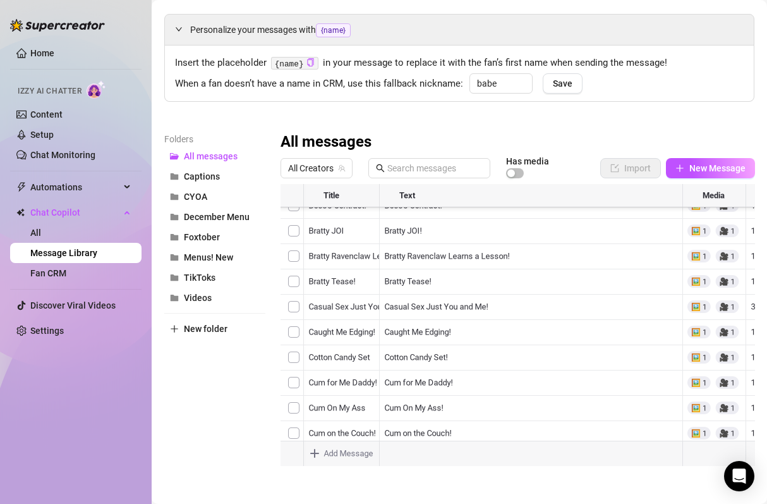
click at [501, 379] on div at bounding box center [518, 325] width 475 height 282
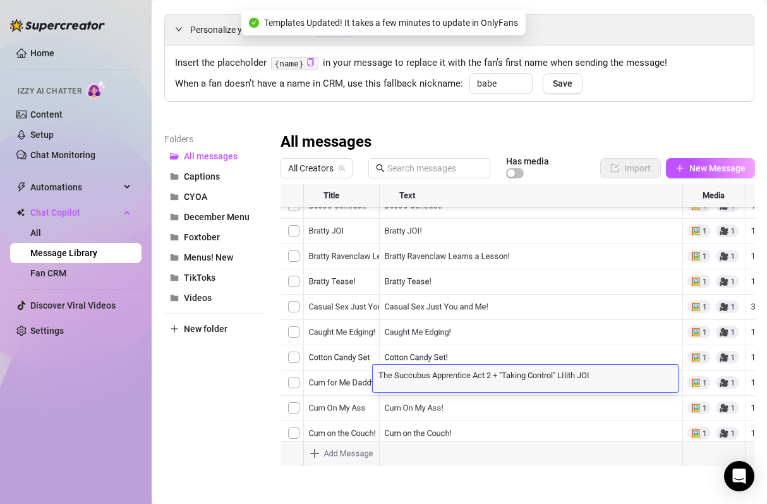
click at [501, 376] on textarea "The Succubus Apprentice Act 2 + "Taking Control" LIlith JOI" at bounding box center [525, 374] width 305 height 11
type textarea "The Succubus Apprentice Act 2, "Taking Control" LIlith JOI"
click at [508, 433] on div at bounding box center [518, 325] width 475 height 282
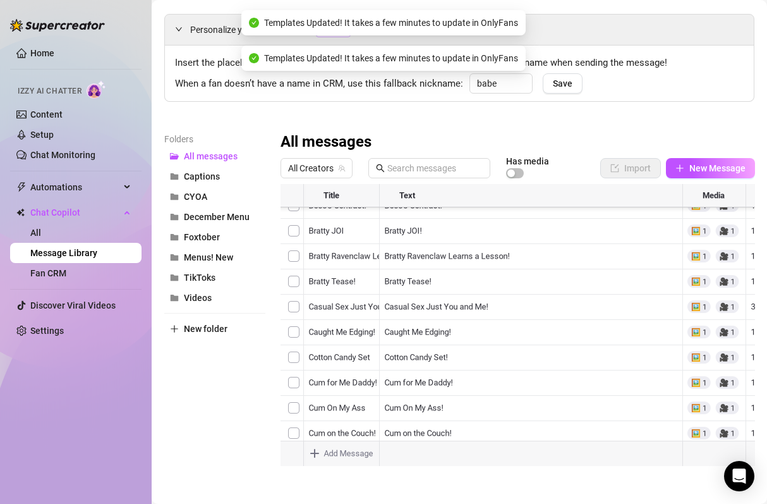
click at [508, 433] on div at bounding box center [518, 325] width 475 height 282
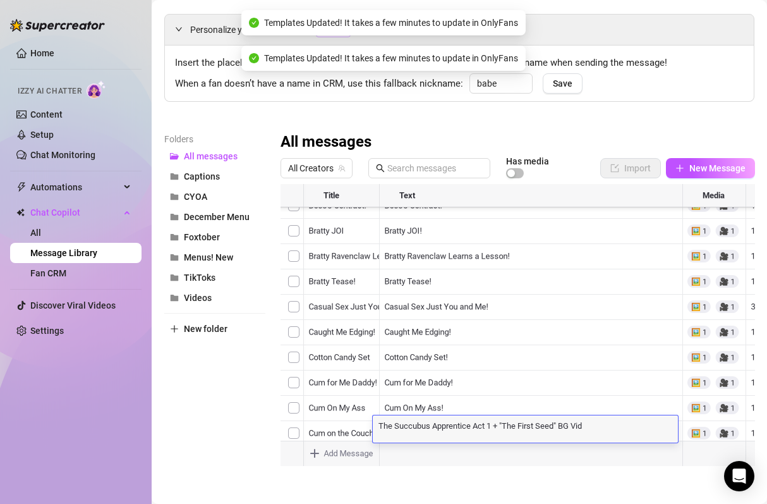
click at [504, 427] on textarea "The Succubus Apprentice Act 1 + "The First Seed" BG Vid" at bounding box center [525, 424] width 305 height 11
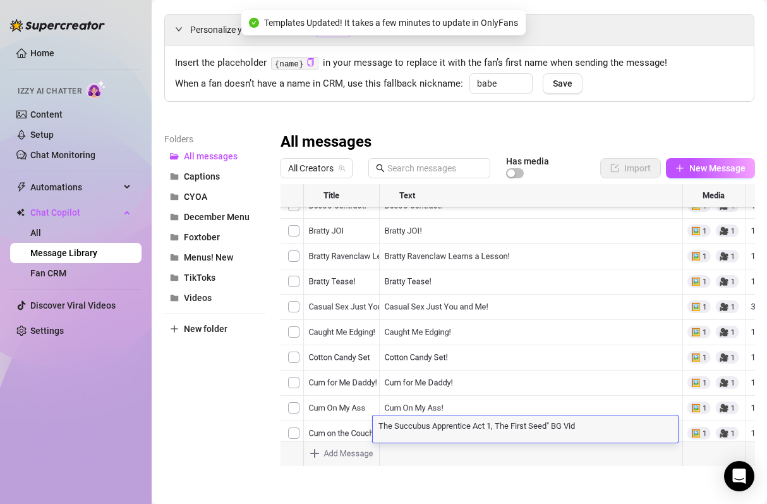
type textarea "The Succubus Apprentice Act 1, "The First Seed" BG Vid"
click at [567, 331] on div at bounding box center [518, 325] width 475 height 282
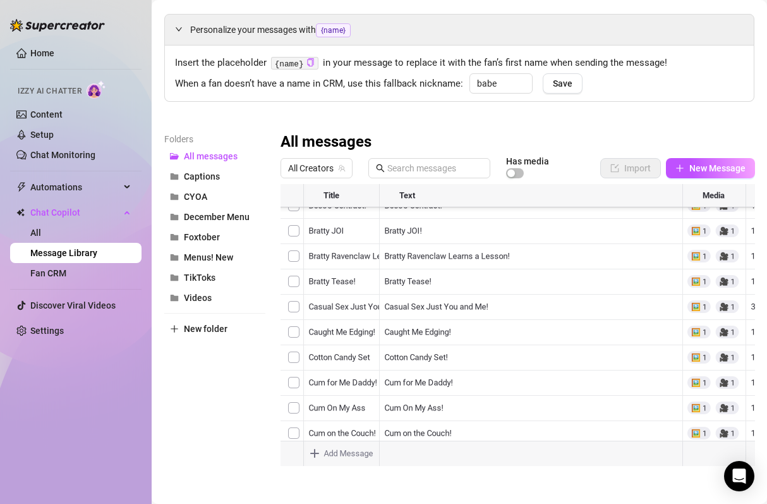
scroll to position [533, 6]
click at [497, 319] on div at bounding box center [518, 325] width 475 height 282
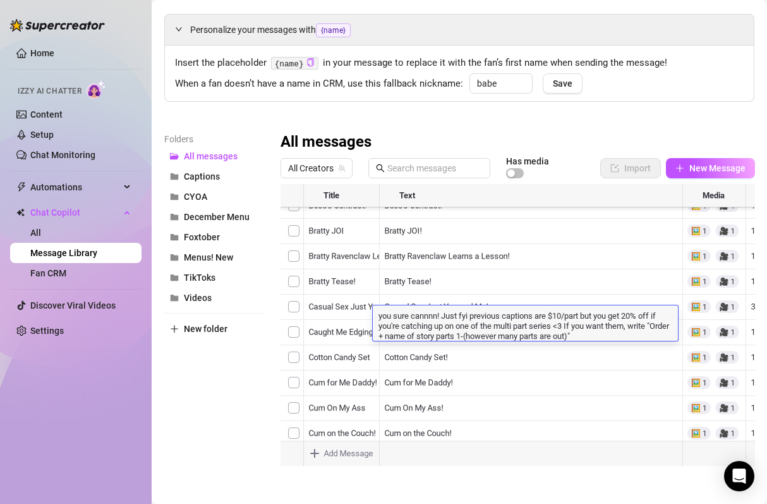
click at [446, 317] on textarea "you sure cannnn! Just fyi previous captions are $10/part but you get 20% off if…" at bounding box center [525, 325] width 305 height 32
type textarea "you sure cannnn! just fyi previous captions are $10/part but you get 20% off if…"
click at [513, 369] on div at bounding box center [518, 325] width 475 height 282
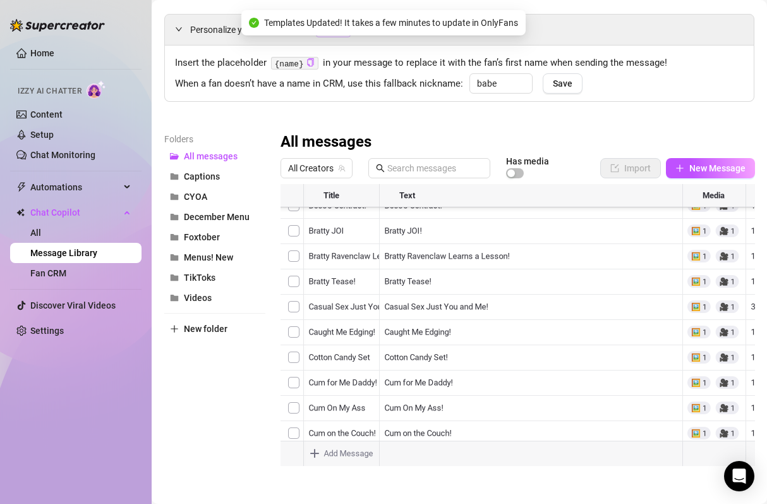
click at [521, 319] on div at bounding box center [518, 325] width 475 height 282
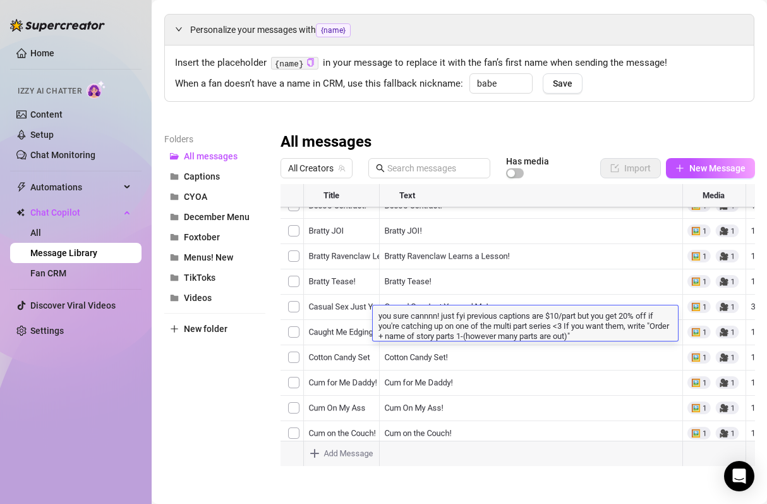
click at [545, 338] on textarea "you sure cannnn! just fyi previous captions are $10/part but you get 20% off if…" at bounding box center [525, 325] width 305 height 32
drag, startPoint x: 595, startPoint y: 335, endPoint x: 568, endPoint y: 333, distance: 26.6
click at [568, 333] on textarea "you sure cannnn! just fyi previous captions are $10/part but you get 20% off if…" at bounding box center [525, 325] width 305 height 32
type textarea "you sure cannnn! just fyi previous captions are $10/part but you get 20% off if…"
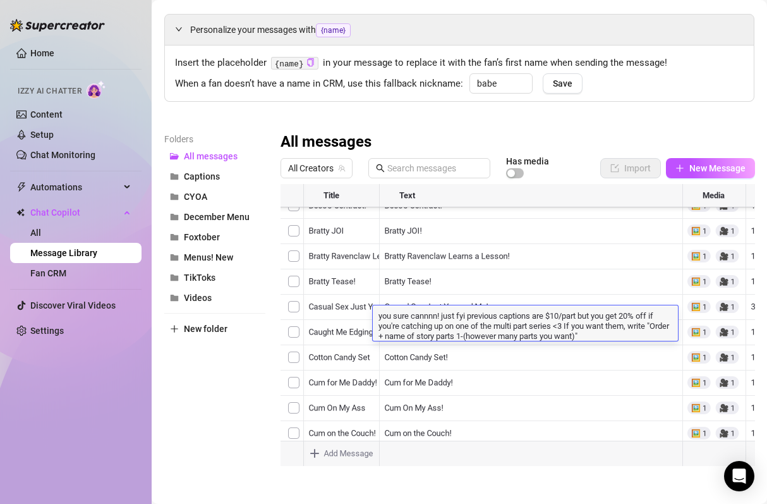
click at [553, 396] on div at bounding box center [518, 325] width 475 height 282
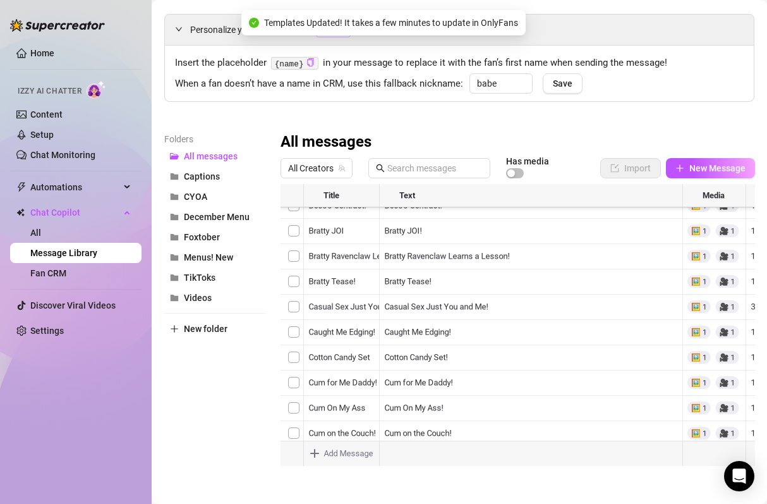
click at [560, 339] on div at bounding box center [518, 325] width 475 height 282
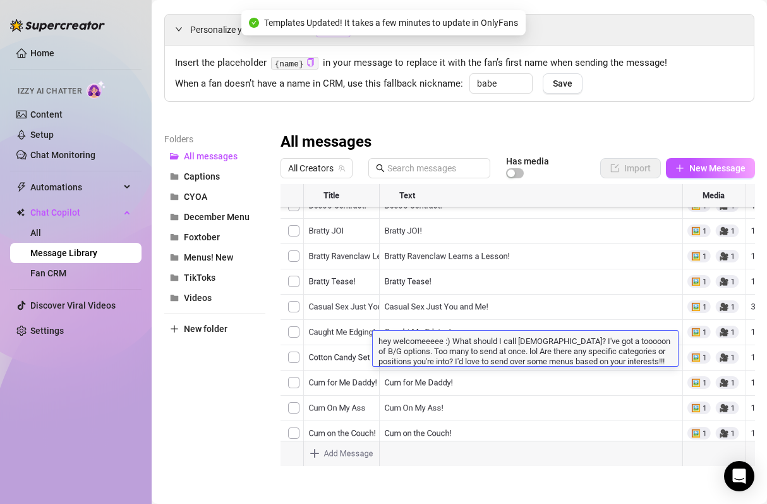
click at [456, 341] on textarea "hey welcomeeeee :) What should I call [DEMOGRAPHIC_DATA]? I've got a tooooon of…" at bounding box center [525, 350] width 305 height 32
click at [538, 341] on textarea "hey welcomeeeee :) what should I call [DEMOGRAPHIC_DATA]? I've got a tooooon of…" at bounding box center [525, 350] width 305 height 32
click at [383, 350] on textarea "hey welcomeeeee :) what should I call [DEMOGRAPHIC_DATA]? i've got a tooooon of…" at bounding box center [525, 350] width 305 height 32
click at [424, 361] on textarea "hey welcomeeeee :) what should I call [DEMOGRAPHIC_DATA]? i've got a tooooon of…" at bounding box center [525, 350] width 305 height 32
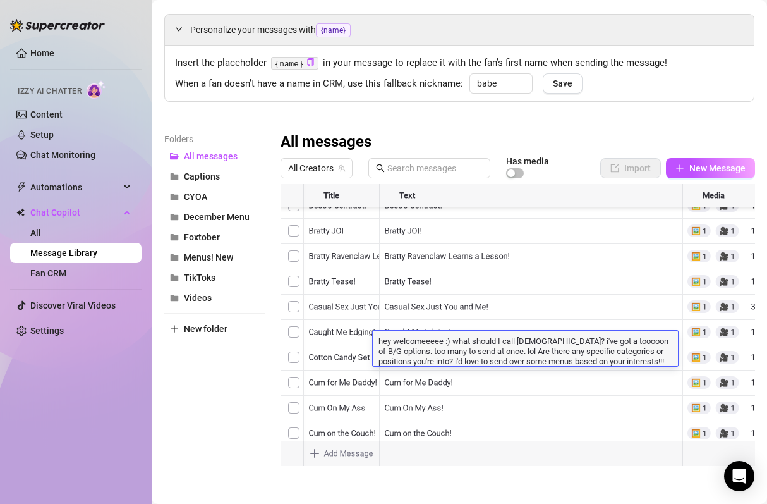
click at [490, 352] on textarea "hey welcomeeeee :) what should I call [DEMOGRAPHIC_DATA]? i've got a tooooon of…" at bounding box center [525, 350] width 305 height 32
type textarea "hey welcomeeeee :) what should I call [DEMOGRAPHIC_DATA]? i've got a tooooon of…"
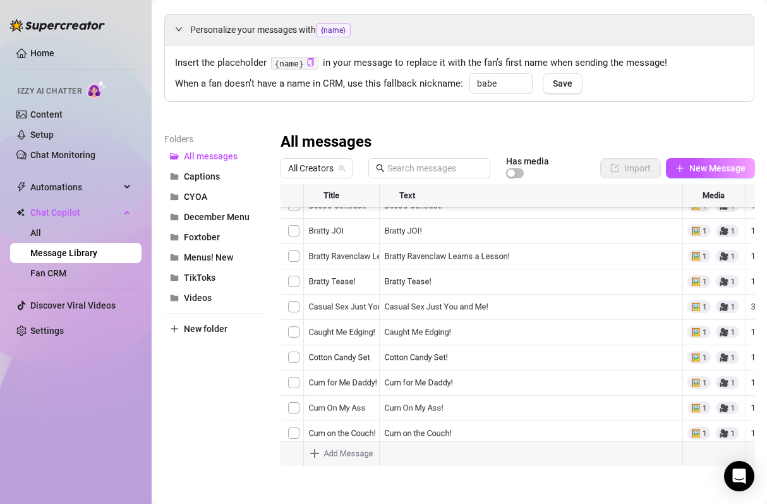
scroll to position [226, 6]
click at [296, 323] on div at bounding box center [518, 325] width 475 height 282
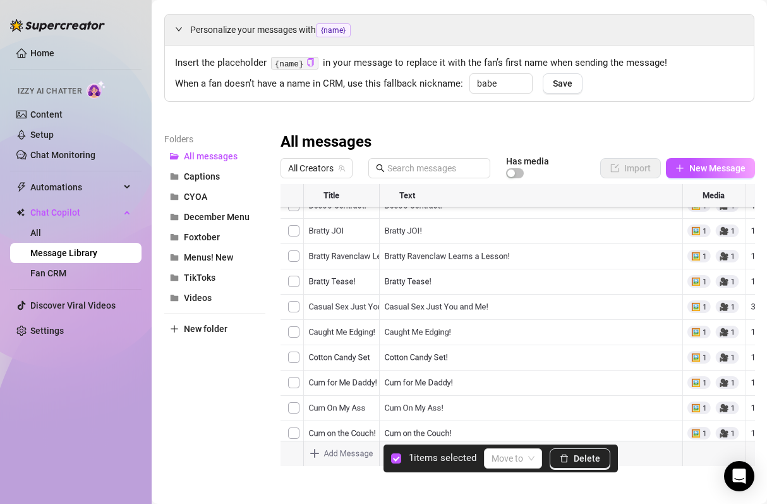
click at [296, 298] on div at bounding box center [518, 325] width 475 height 282
click at [296, 274] on div at bounding box center [518, 325] width 475 height 282
click at [578, 458] on span "Delete" at bounding box center [587, 458] width 27 height 10
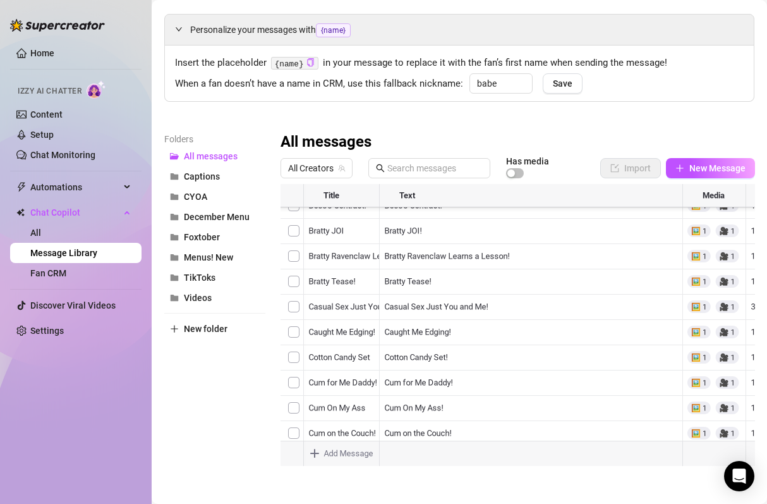
scroll to position [113, 6]
click at [468, 361] on div at bounding box center [518, 325] width 475 height 282
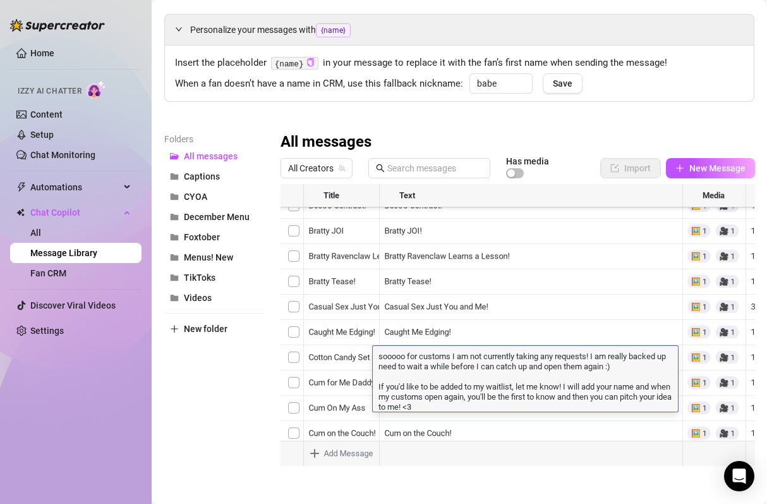
click at [446, 324] on div at bounding box center [518, 325] width 475 height 282
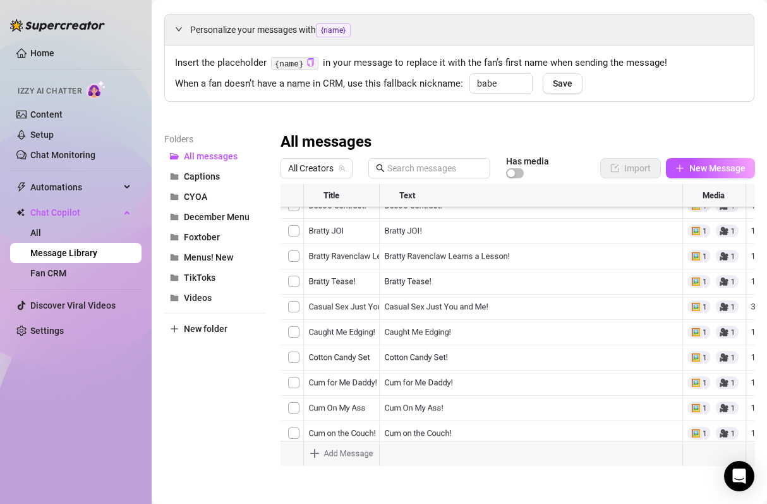
scroll to position [66, 6]
click at [417, 358] on div at bounding box center [518, 325] width 475 height 282
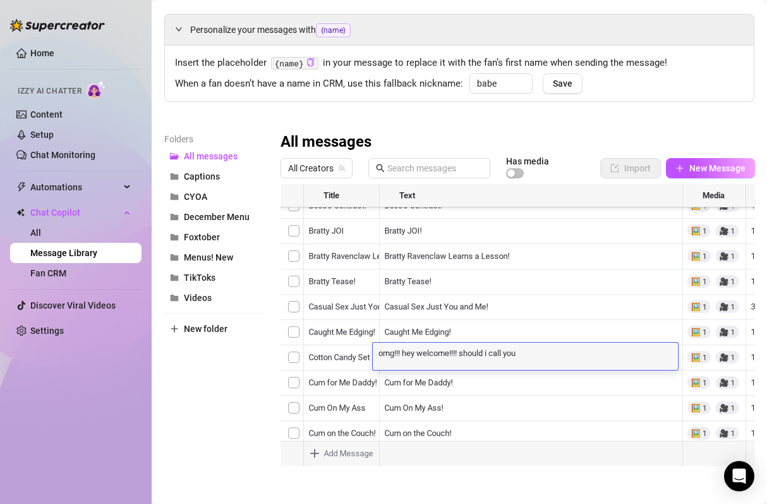
scroll to position [0, 0]
click at [405, 353] on textarea "omg!!! hey welcome!!!! should i call you" at bounding box center [525, 351] width 305 height 11
drag, startPoint x: 403, startPoint y: 353, endPoint x: 342, endPoint y: 347, distance: 61.6
click at [342, 347] on div "Title Text Media $ Chatting Coffee Date I loveeee to chat! BUT its really tough…" at bounding box center [518, 325] width 475 height 282
type textarea "hey welcome!!!! should i call you"
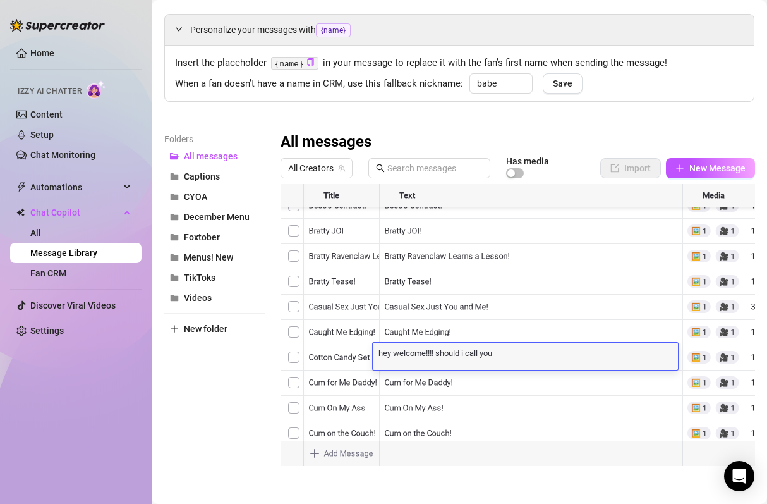
click at [551, 322] on div at bounding box center [518, 325] width 475 height 282
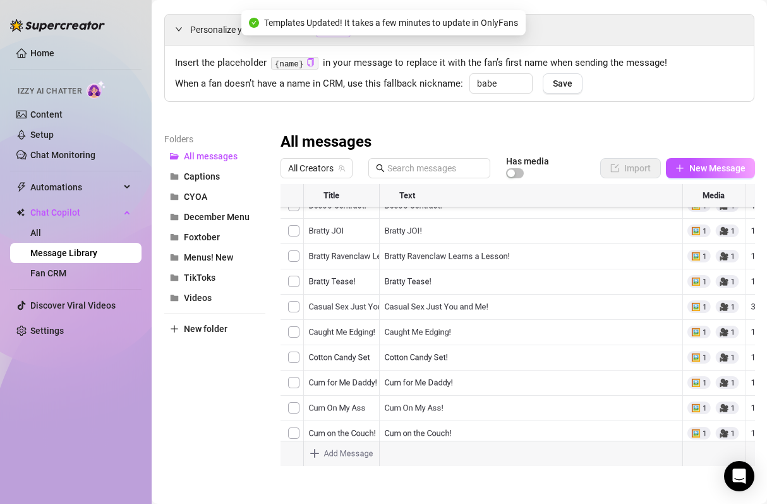
click at [513, 352] on div at bounding box center [518, 325] width 475 height 282
click at [528, 352] on div at bounding box center [518, 325] width 475 height 282
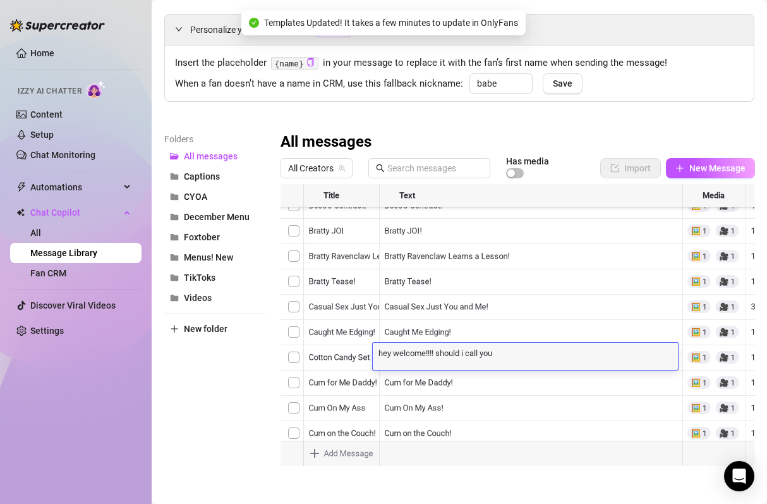
click at [528, 352] on textarea "hey welcome!!!! should i call you" at bounding box center [525, 351] width 305 height 11
click at [521, 351] on textarea "hey welcome!!!! should i call you" at bounding box center [525, 351] width 305 height 11
type textarea "hey welcome!!!! should i call you ?"
click at [565, 384] on div at bounding box center [518, 325] width 475 height 282
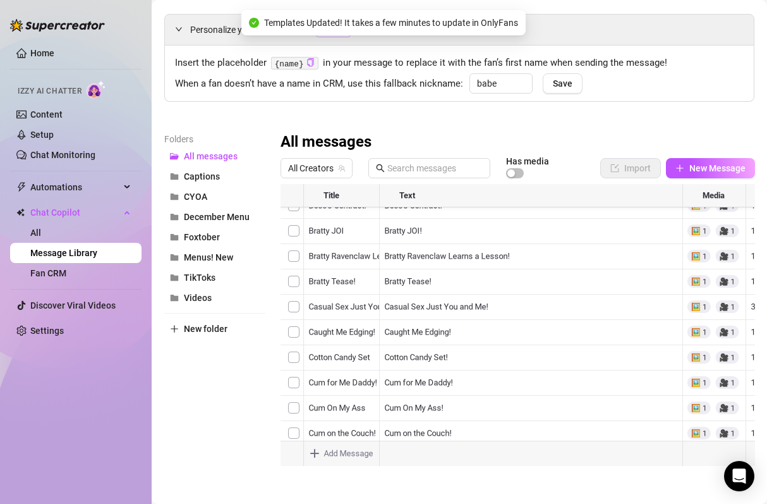
scroll to position [34, 6]
click at [540, 336] on div at bounding box center [518, 325] width 475 height 282
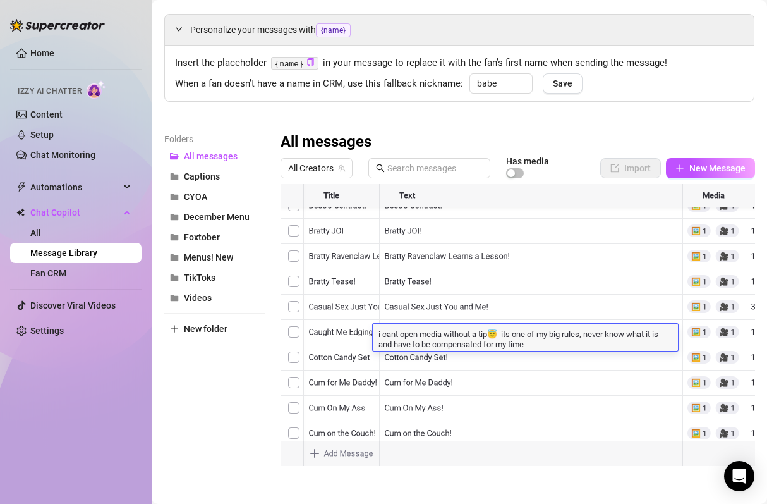
click at [570, 370] on div at bounding box center [518, 325] width 475 height 282
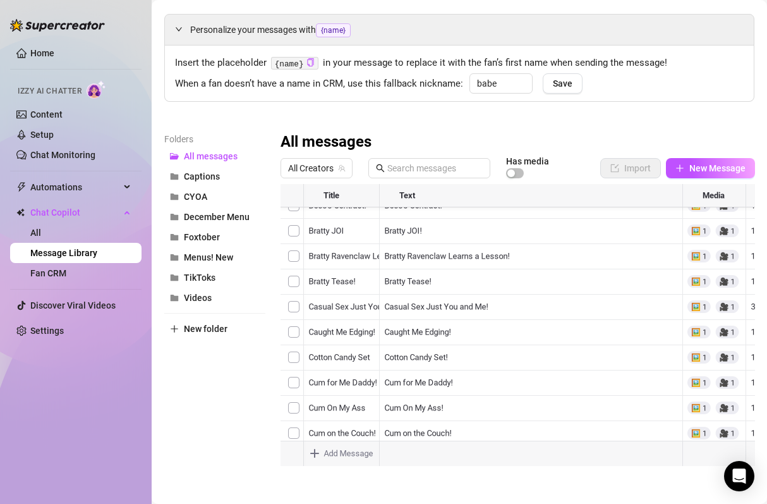
scroll to position [26, 6]
click at [553, 322] on div at bounding box center [518, 325] width 475 height 282
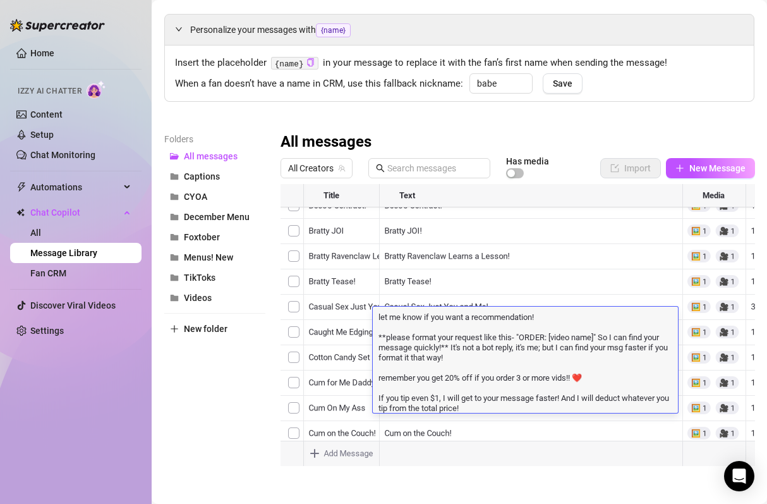
click at [551, 319] on textarea "let me know if you want a recommendation! **please format your request like thi…" at bounding box center [525, 361] width 305 height 102
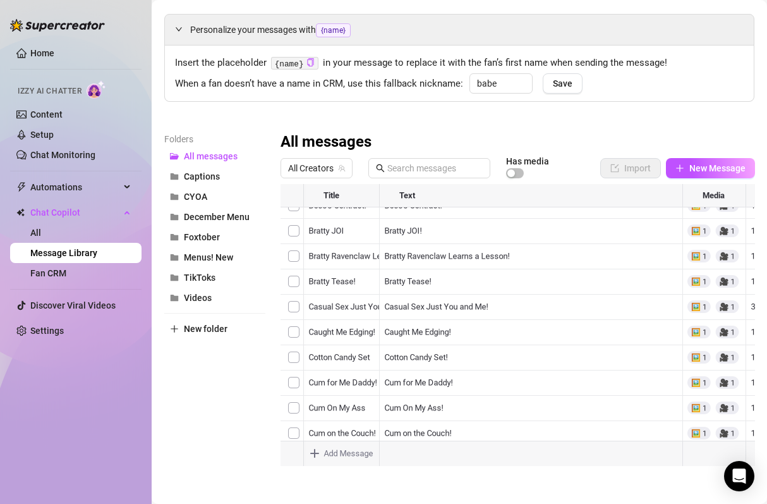
click at [549, 272] on div at bounding box center [518, 325] width 475 height 282
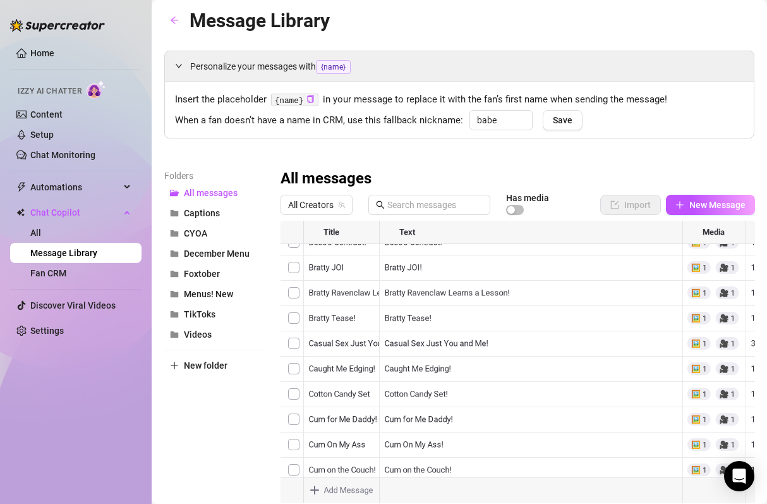
scroll to position [0, 0]
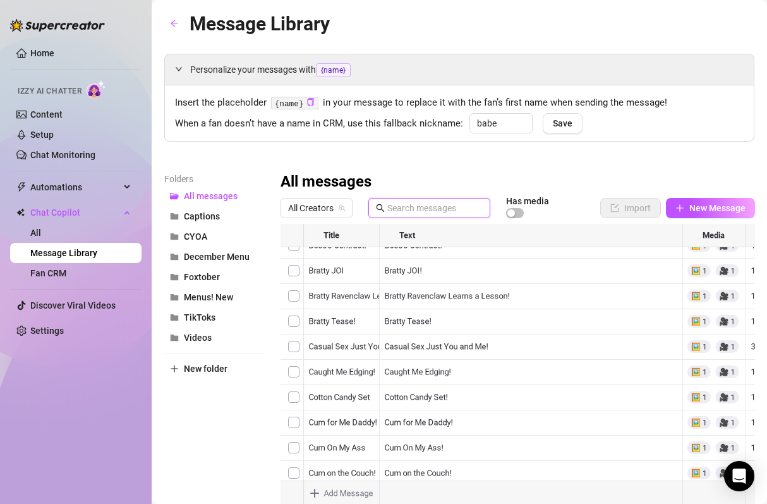
click at [418, 208] on input "text" at bounding box center [435, 208] width 95 height 14
click at [293, 260] on div at bounding box center [518, 365] width 475 height 282
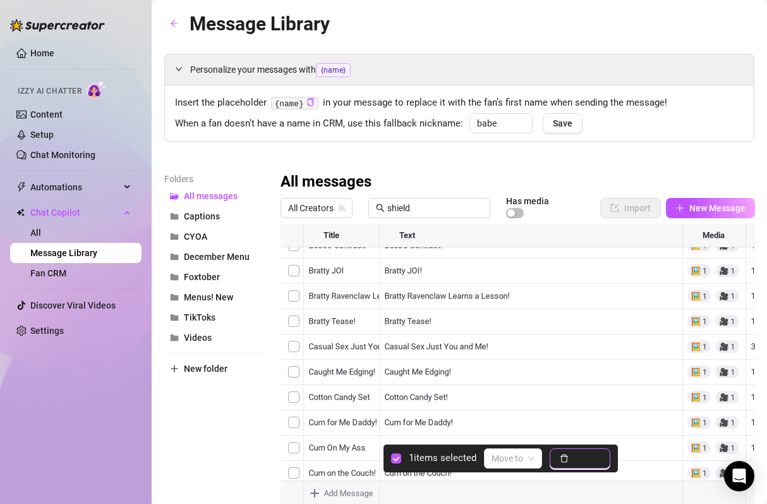
click at [571, 458] on button "Delete" at bounding box center [580, 458] width 61 height 20
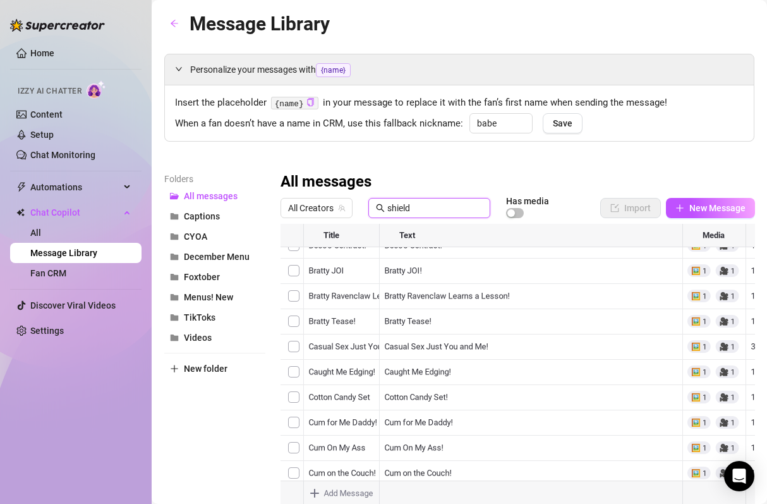
drag, startPoint x: 432, startPoint y: 204, endPoint x: 305, endPoint y: 169, distance: 131.7
click at [310, 171] on div "Personalize your messages with {name} Insert the placeholder {name} in your mes…" at bounding box center [459, 280] width 590 height 452
type input "h"
